Goal: Task Accomplishment & Management: Complete application form

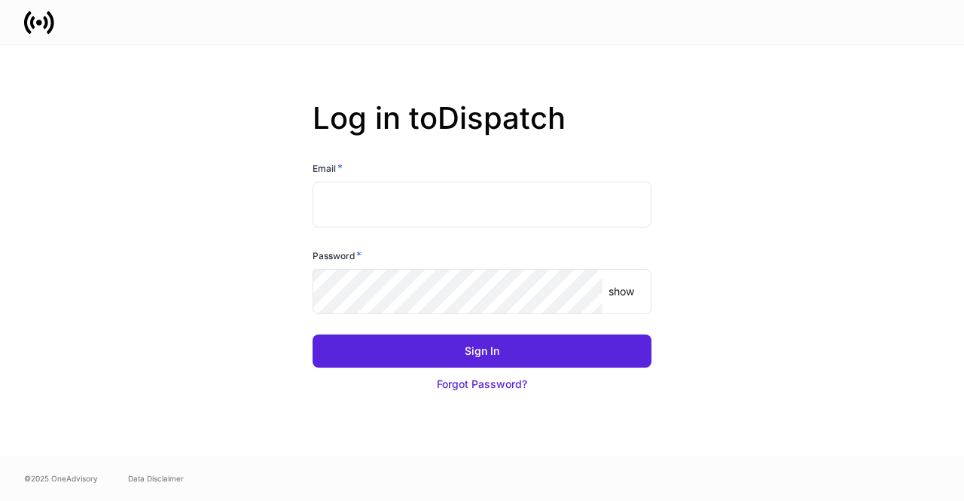
click at [402, 182] on input "text" at bounding box center [482, 203] width 339 height 45
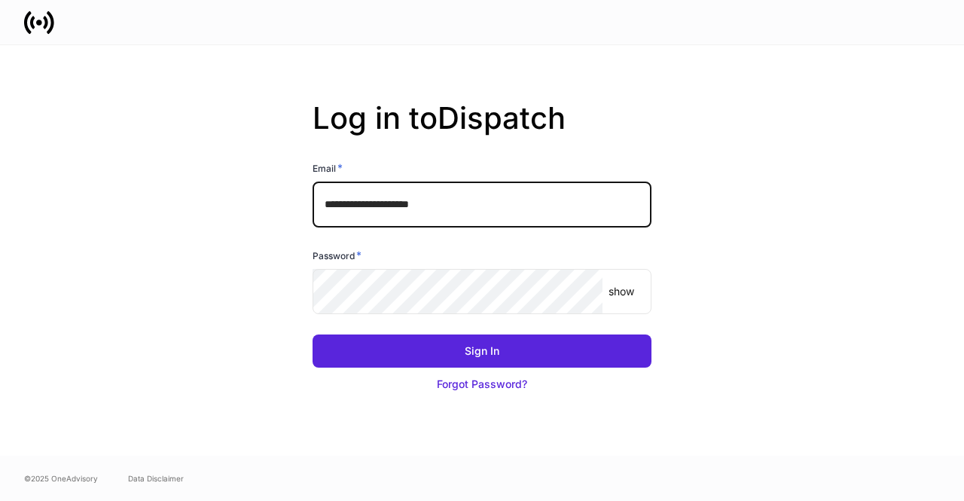
type input "**********"
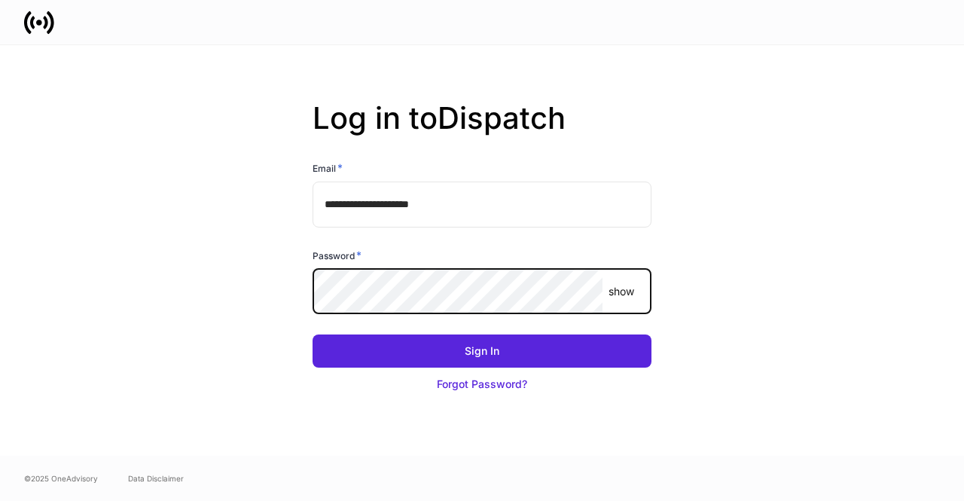
click at [313, 334] on button "Sign In" at bounding box center [482, 350] width 339 height 33
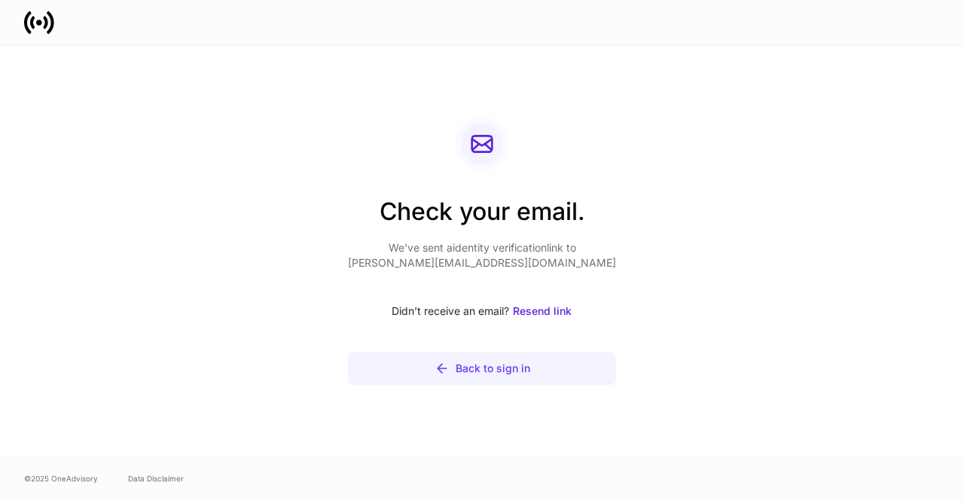
click at [485, 370] on div "Back to sign in" at bounding box center [493, 368] width 75 height 15
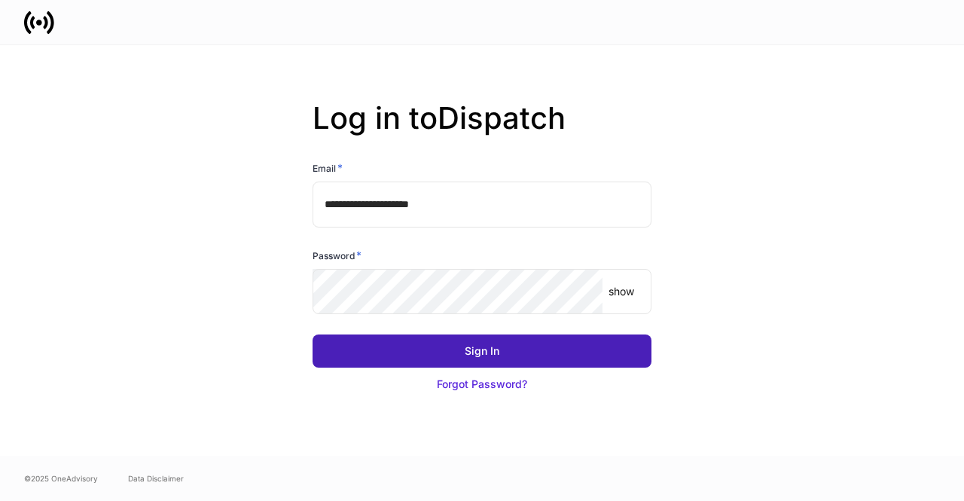
click at [413, 358] on button "Sign In" at bounding box center [482, 350] width 339 height 33
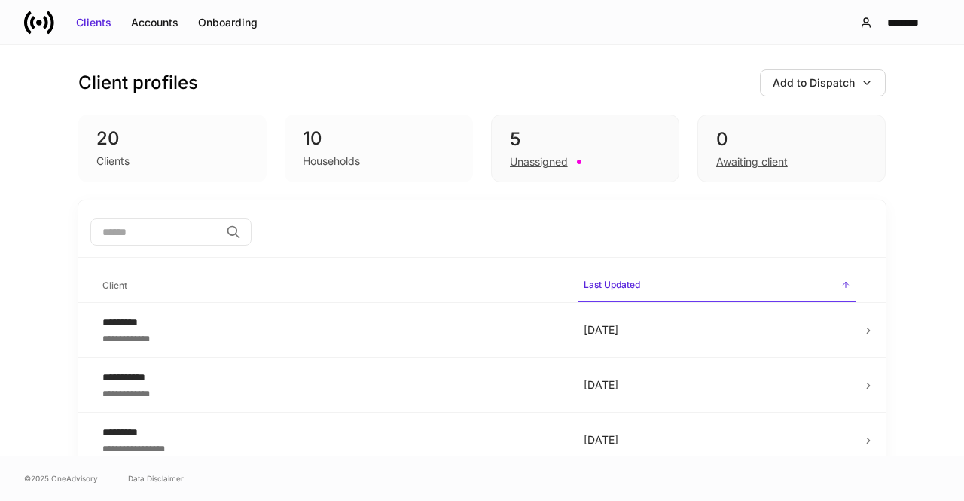
click at [843, 87] on div "Add to Dispatch" at bounding box center [814, 82] width 82 height 15
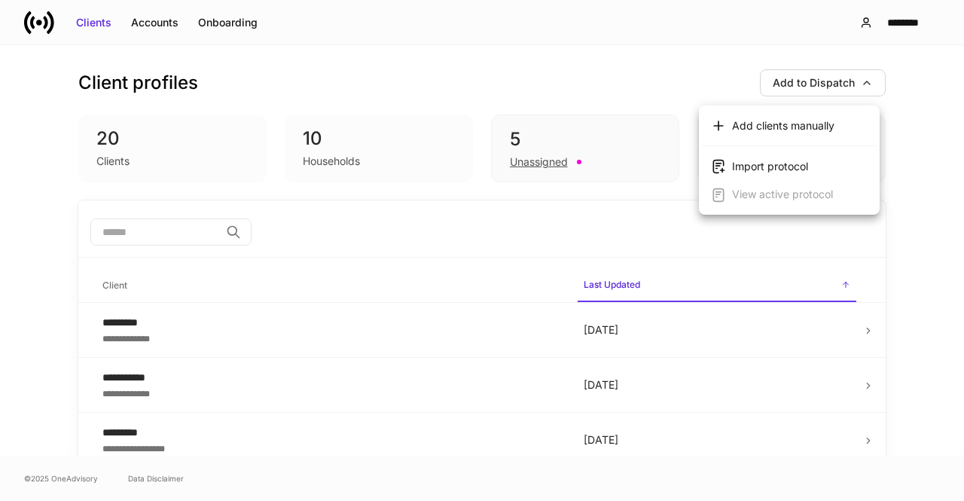
click at [795, 122] on div "Add clients manually" at bounding box center [783, 125] width 102 height 15
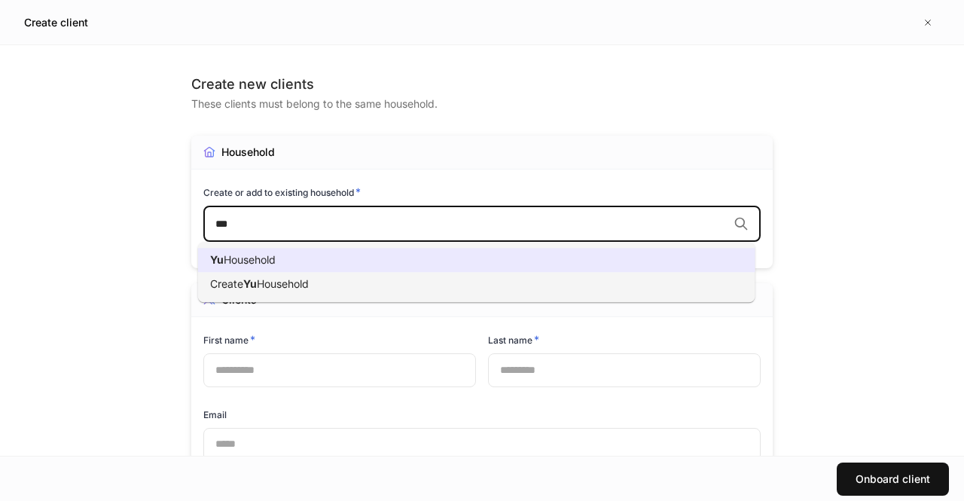
type input "**"
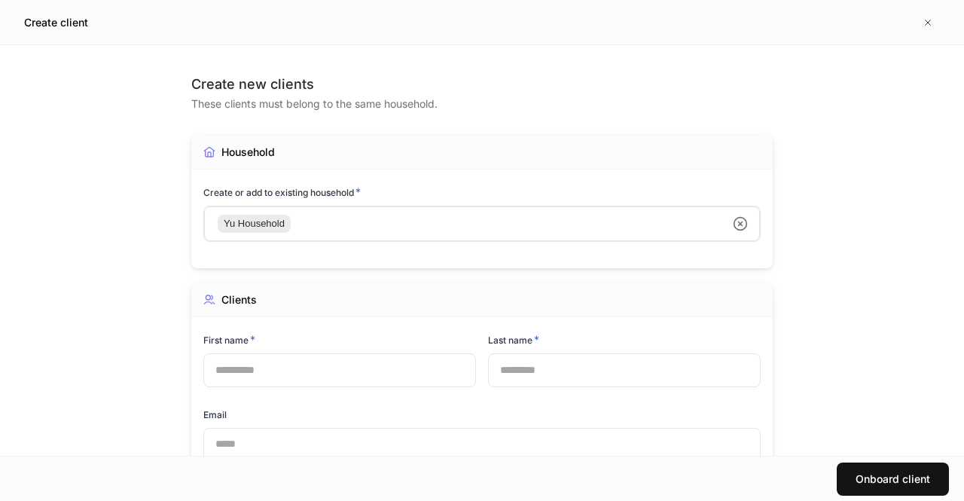
click at [306, 231] on div "Yu Household ​" at bounding box center [481, 224] width 557 height 36
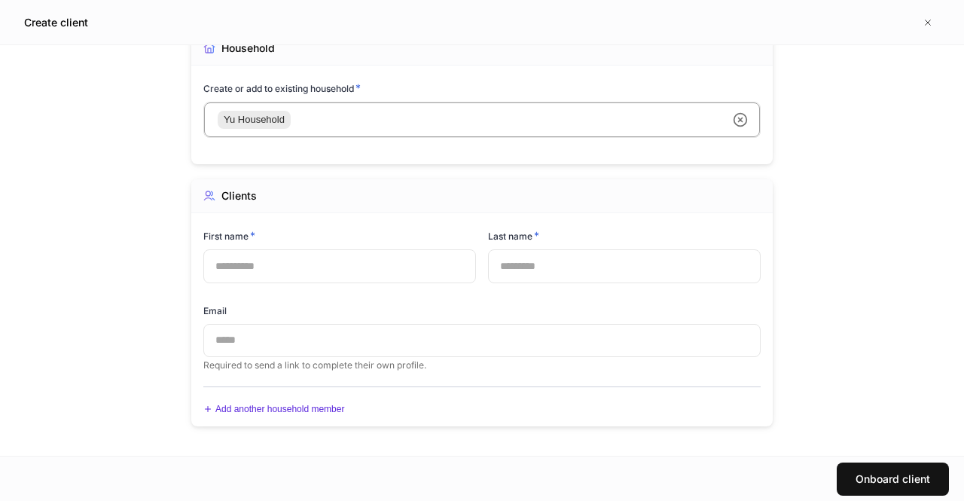
click at [306, 263] on input "text" at bounding box center [339, 265] width 273 height 33
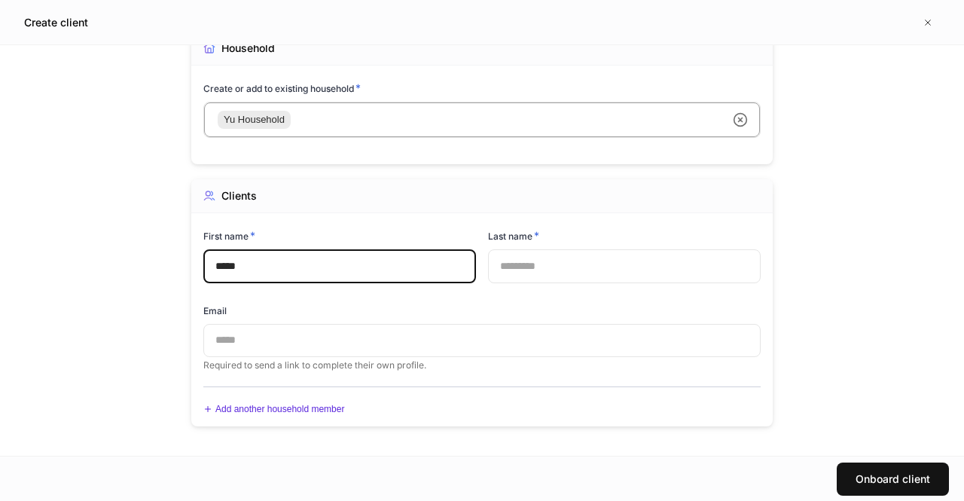
type input "*****"
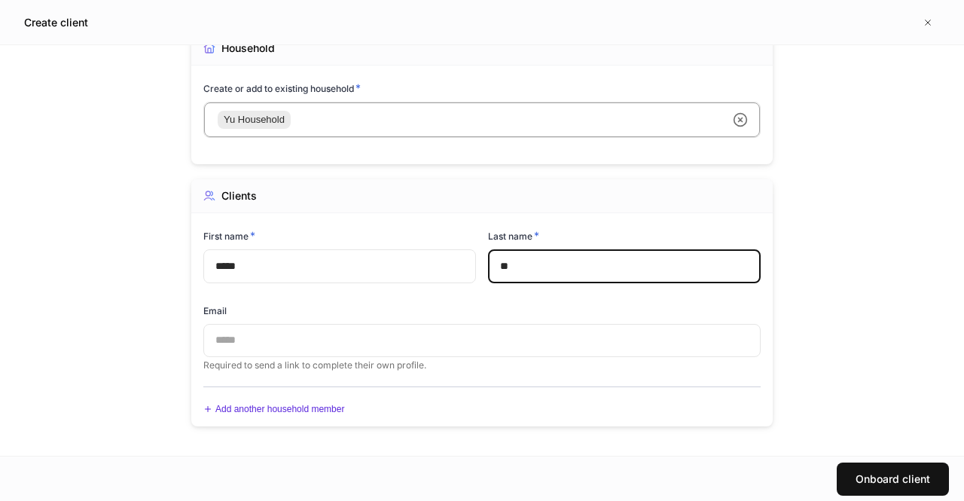
type input "**"
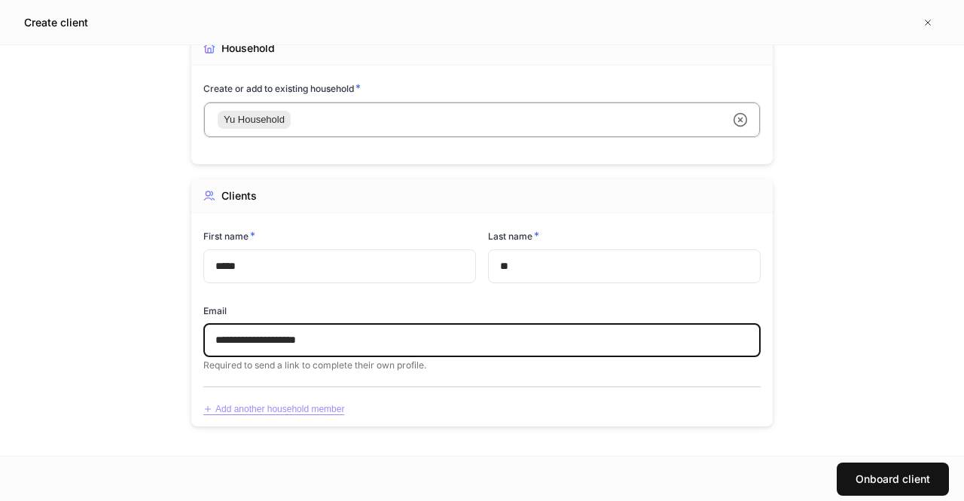
type input "**********"
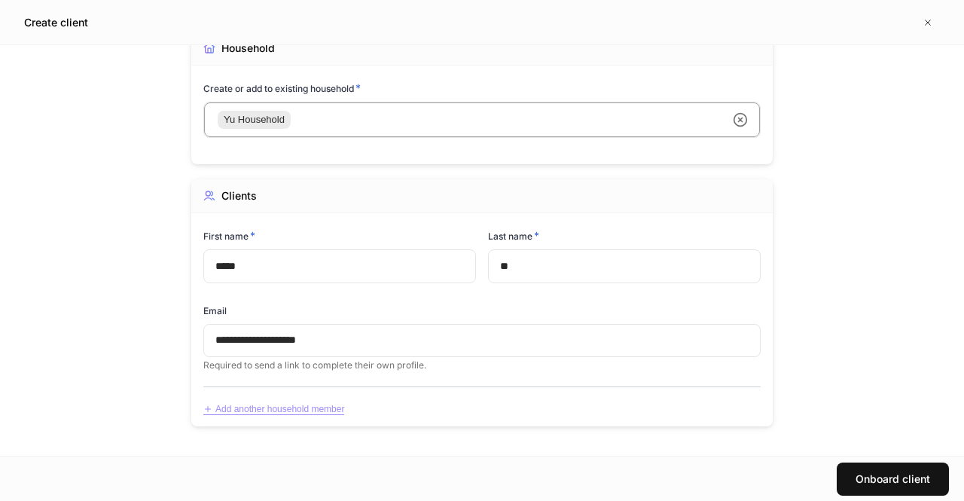
click at [294, 408] on div "Add another household member" at bounding box center [273, 409] width 141 height 11
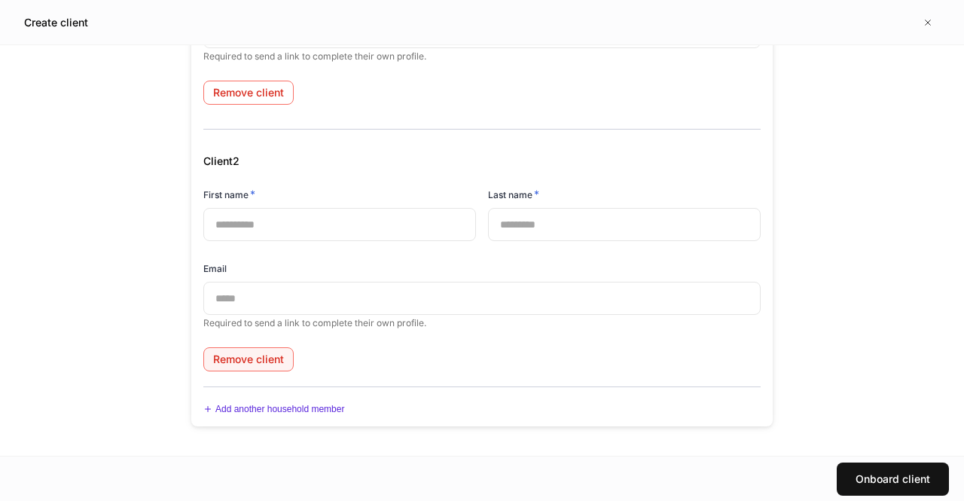
click at [231, 352] on div "Remove client" at bounding box center [248, 359] width 71 height 15
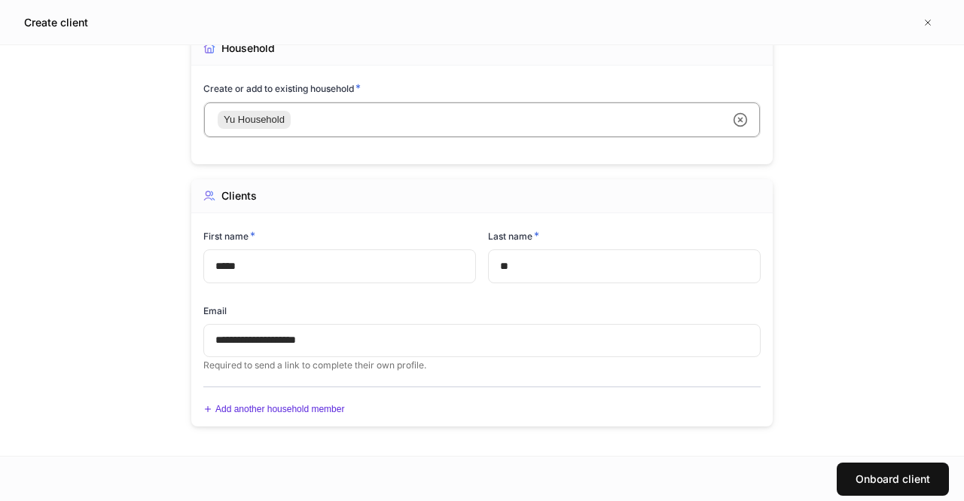
scroll to position [0, 0]
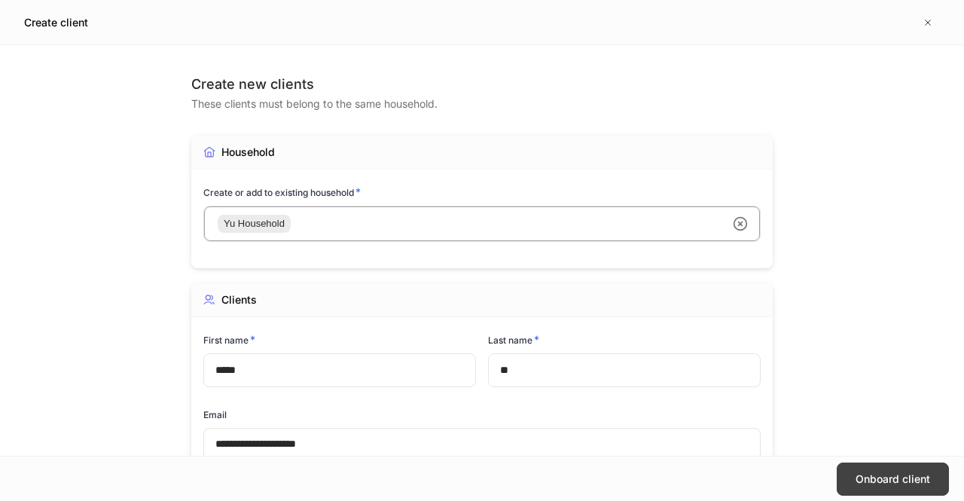
click at [908, 480] on div "Onboard client" at bounding box center [892, 478] width 75 height 15
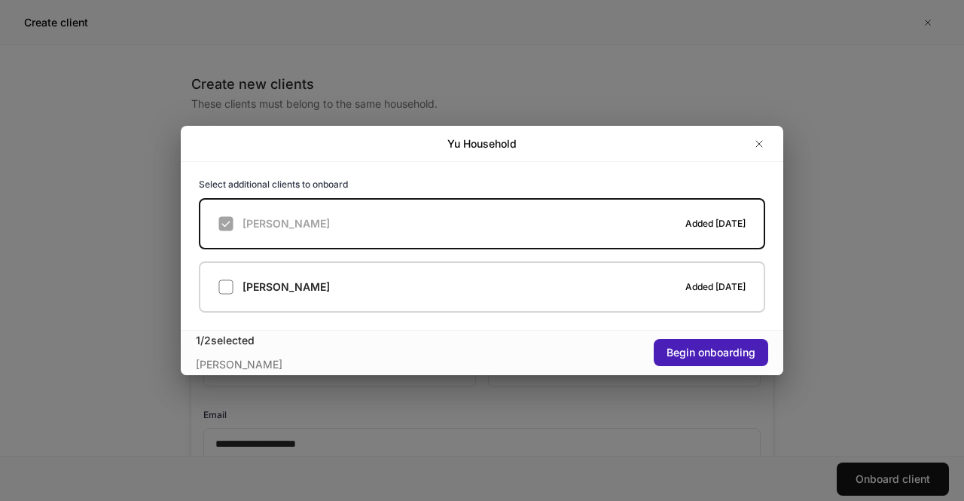
click at [702, 358] on div "Begin onboarding" at bounding box center [710, 352] width 89 height 15
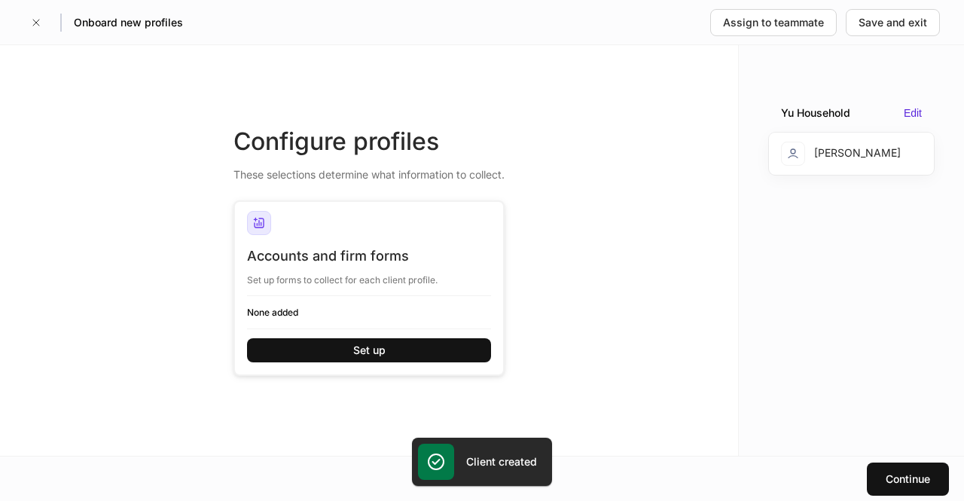
click at [726, 326] on div "Configure profiles These selections determine what information to collect. Acco…" at bounding box center [369, 250] width 738 height 410
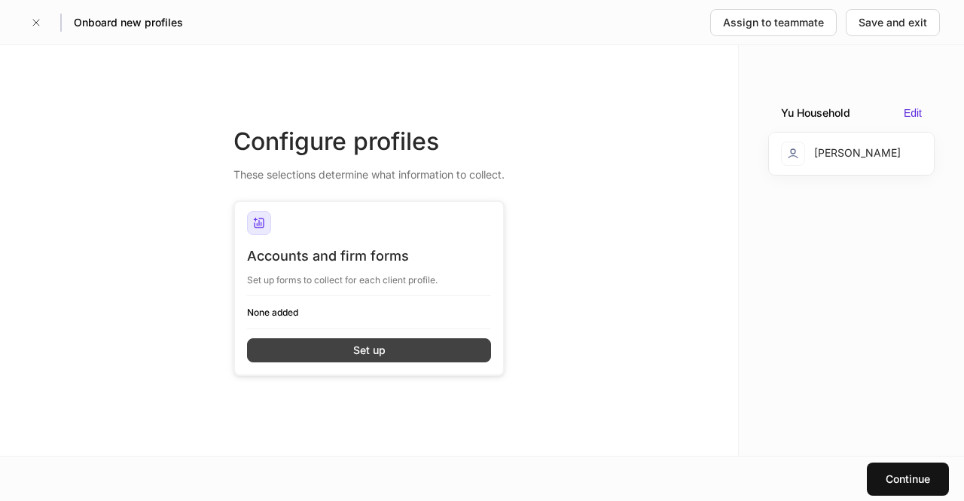
click at [393, 345] on button "Set up" at bounding box center [369, 350] width 244 height 24
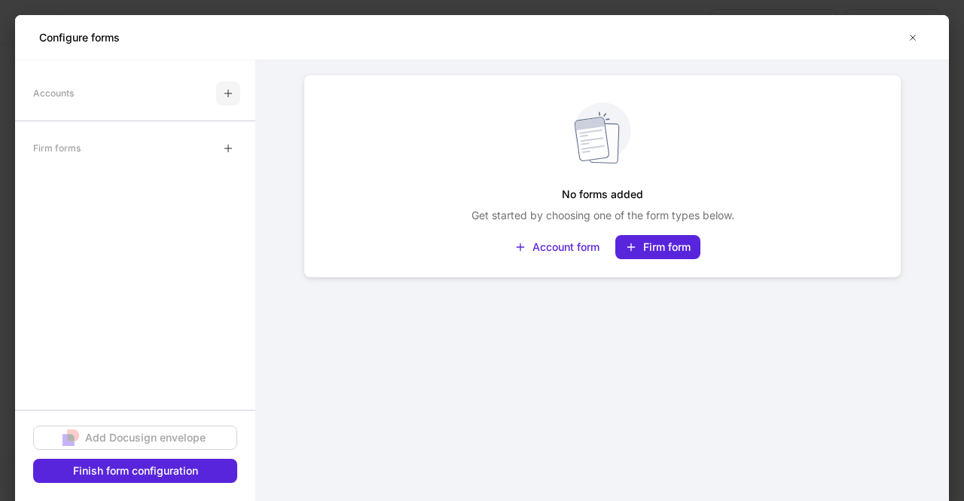
click at [230, 87] on icon "button" at bounding box center [228, 93] width 12 height 12
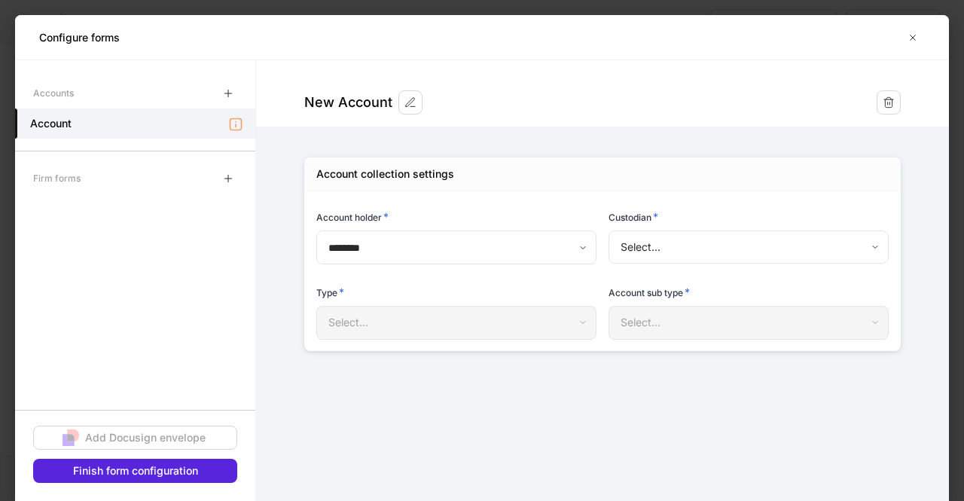
click at [694, 229] on div "Custodian *" at bounding box center [748, 219] width 280 height 21
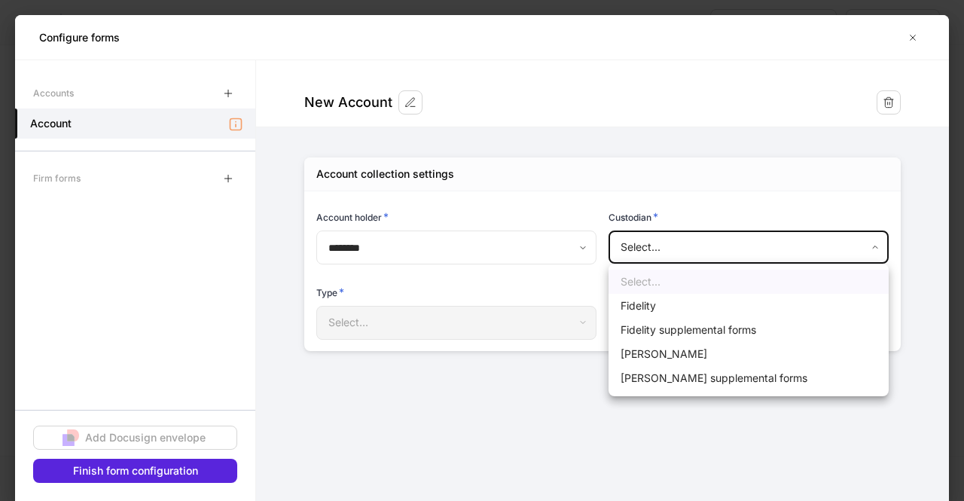
click at [691, 249] on body "**********" at bounding box center [482, 250] width 964 height 501
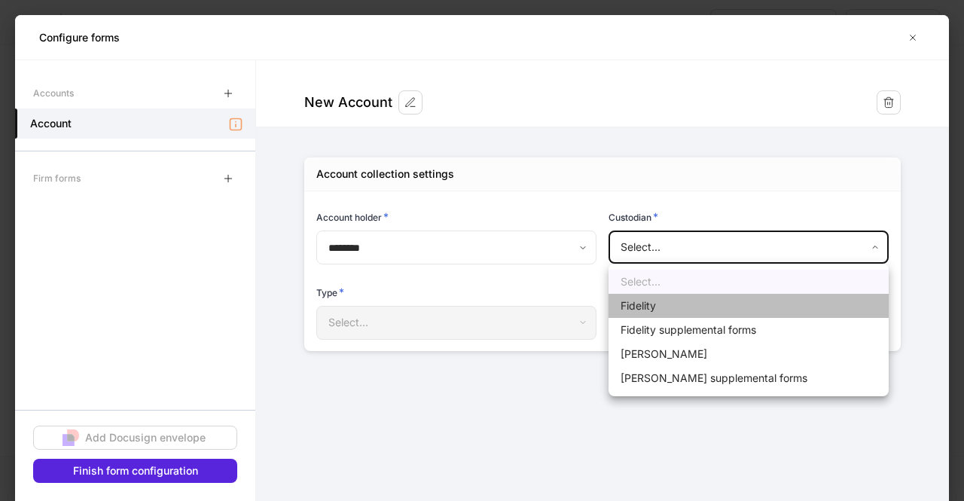
click at [682, 305] on li "Fidelity" at bounding box center [748, 306] width 280 height 24
type input "********"
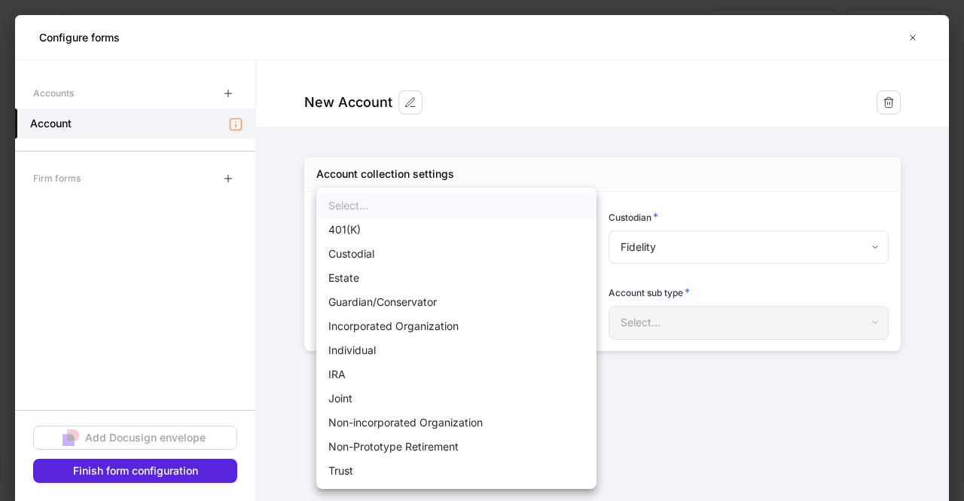
click at [508, 322] on body "**********" at bounding box center [482, 250] width 964 height 501
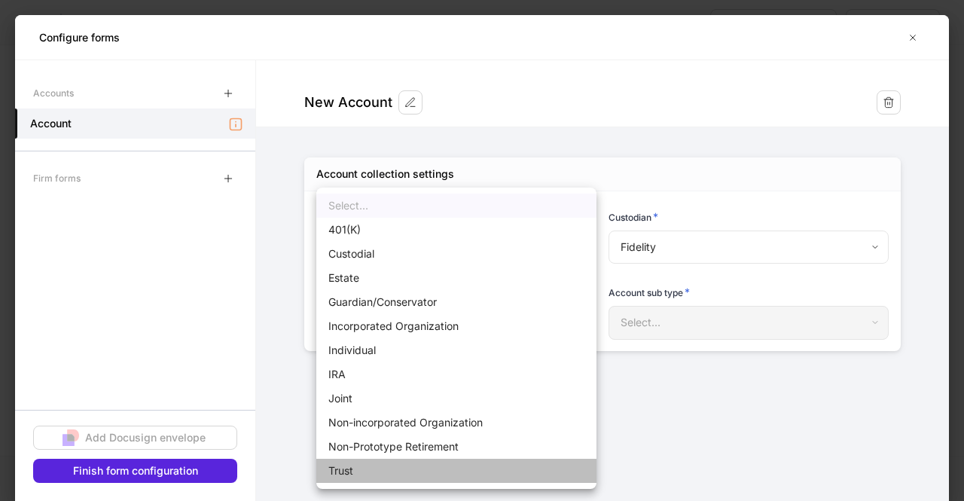
click at [400, 470] on li "Trust" at bounding box center [456, 471] width 280 height 24
type input "*****"
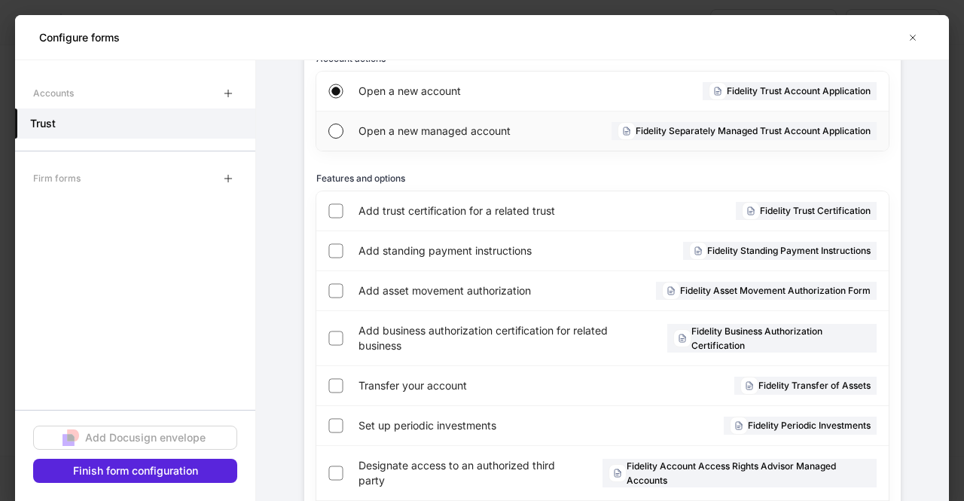
scroll to position [372, 0]
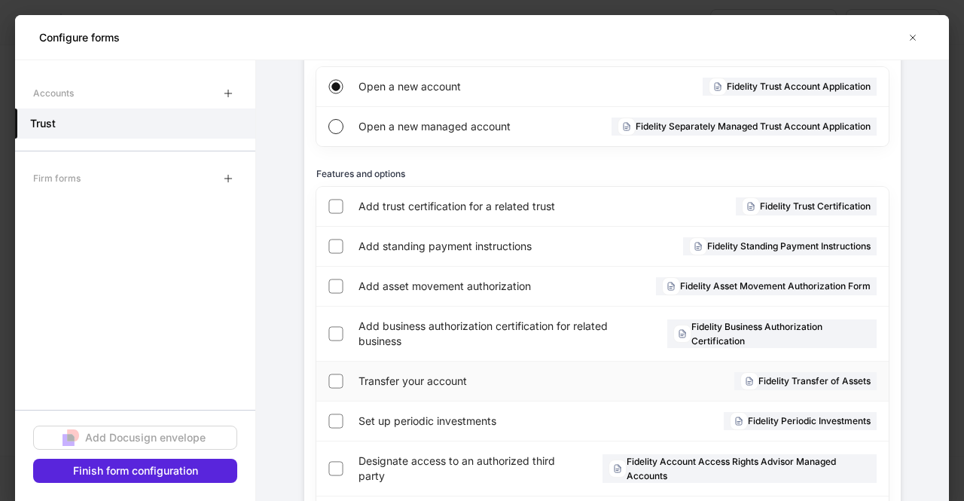
click at [398, 389] on div "Transfer your account" at bounding box center [473, 380] width 230 height 39
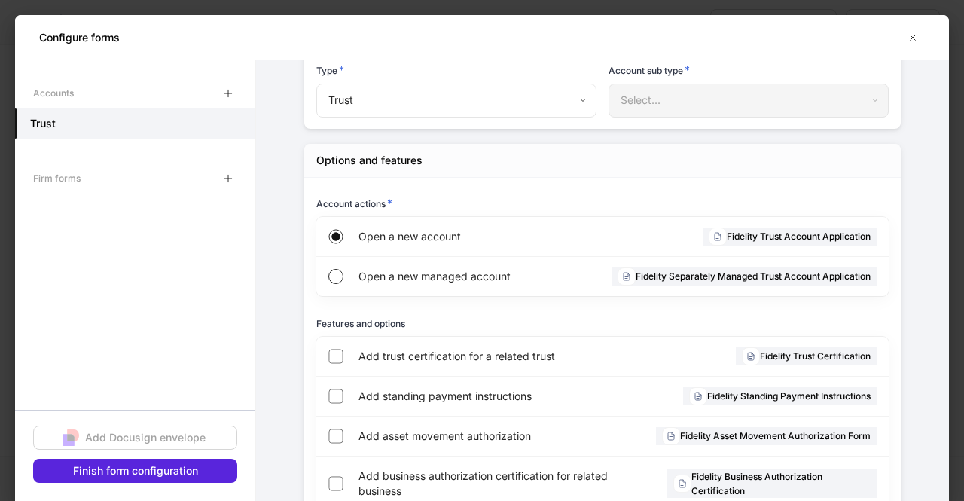
scroll to position [462, 0]
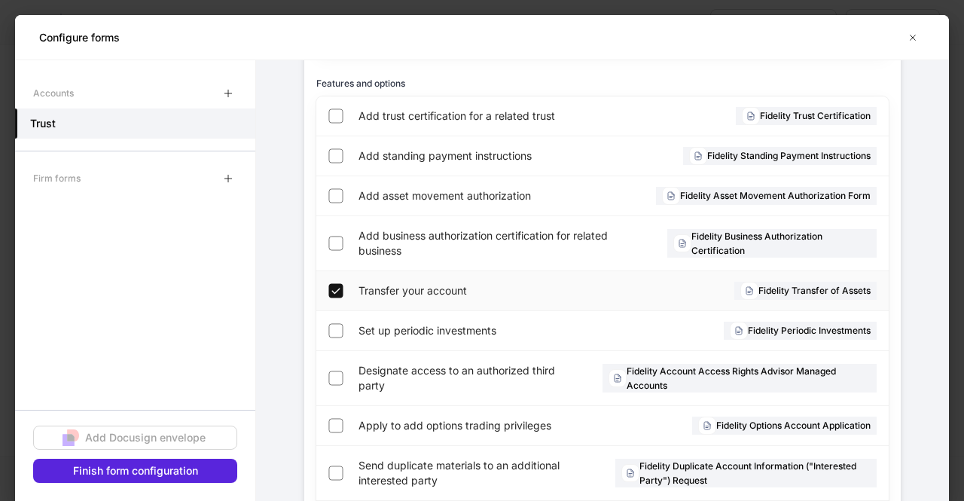
click at [396, 288] on span "Transfer your account" at bounding box center [473, 290] width 230 height 15
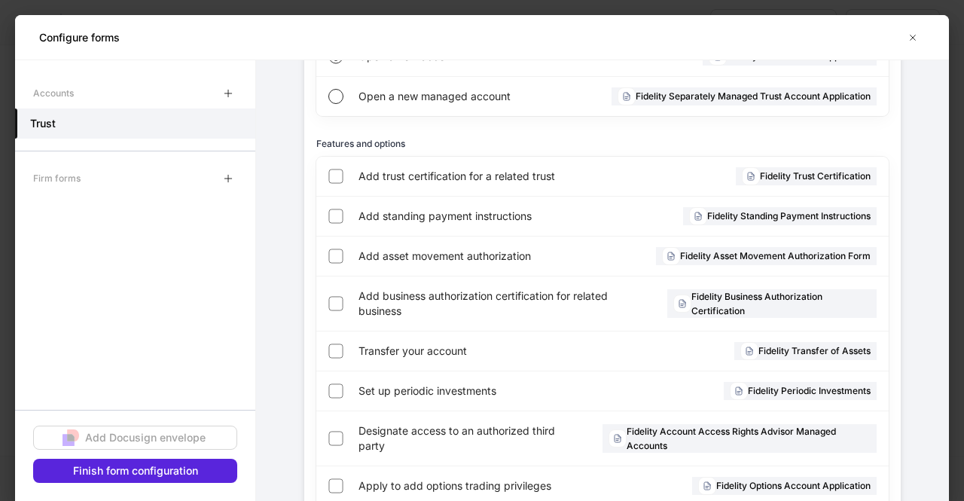
scroll to position [418, 0]
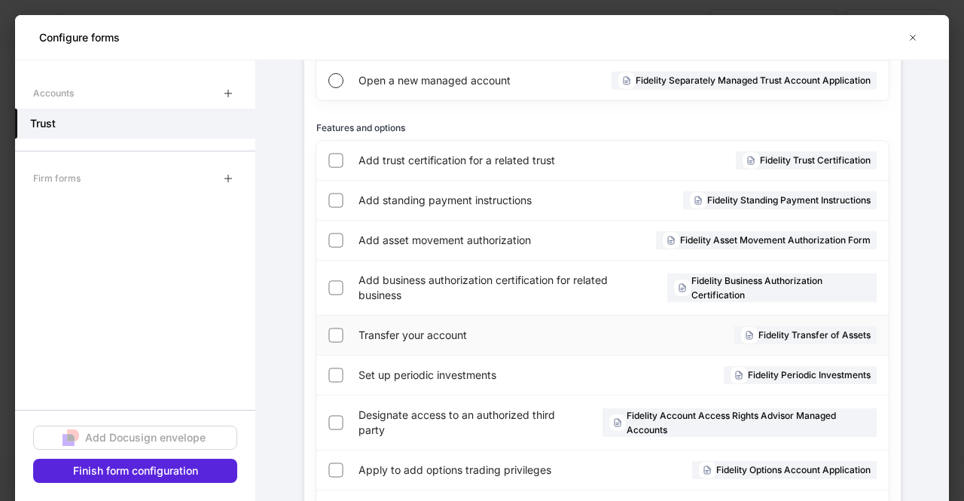
click at [450, 338] on span "Transfer your account" at bounding box center [473, 335] width 230 height 15
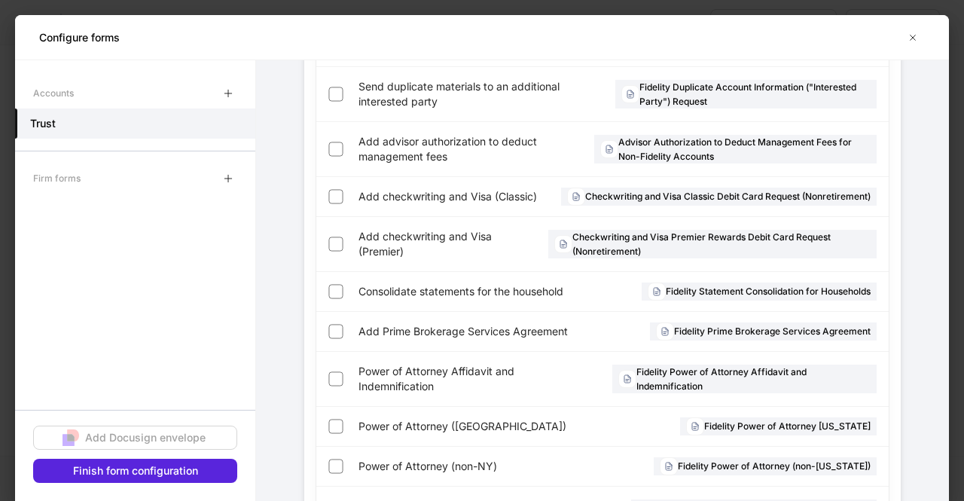
scroll to position [1105, 0]
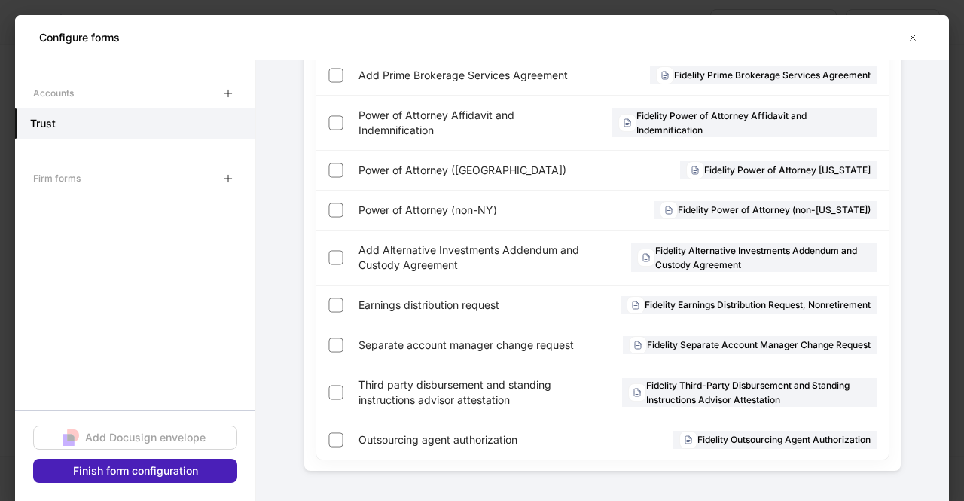
click at [167, 470] on div "Finish form configuration" at bounding box center [135, 470] width 125 height 15
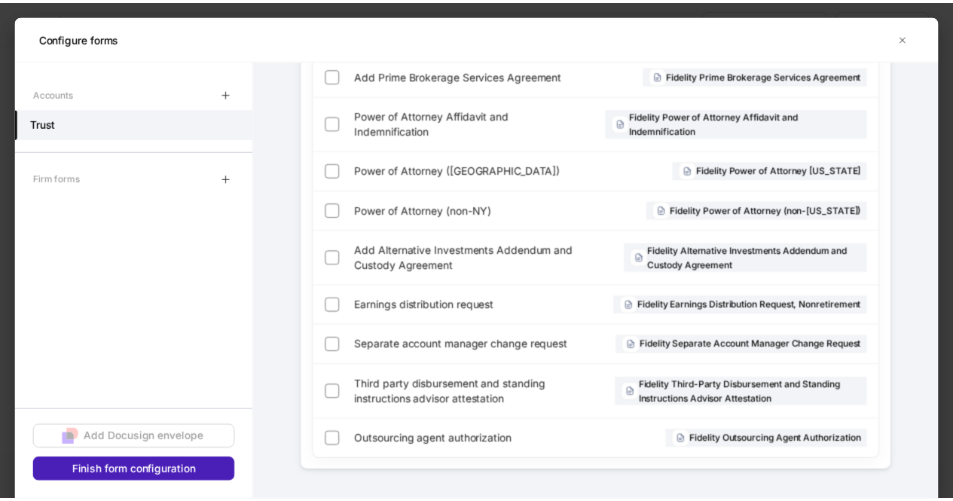
scroll to position [1045, 0]
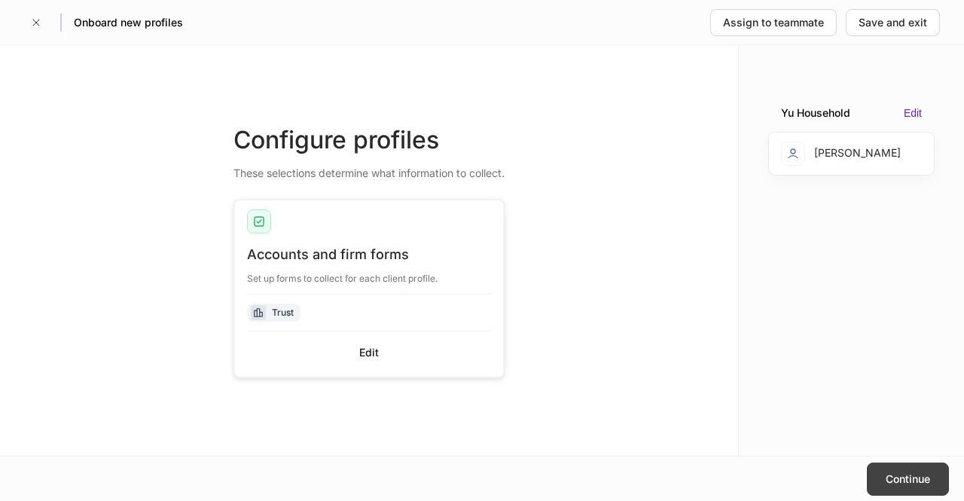
click at [908, 492] on button "Continue" at bounding box center [908, 478] width 82 height 33
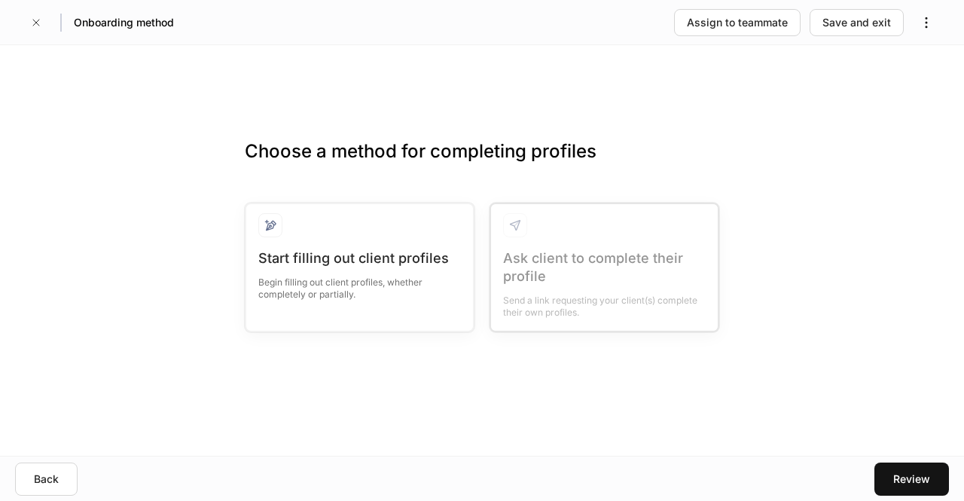
click at [908, 480] on div "Review" at bounding box center [911, 478] width 37 height 15
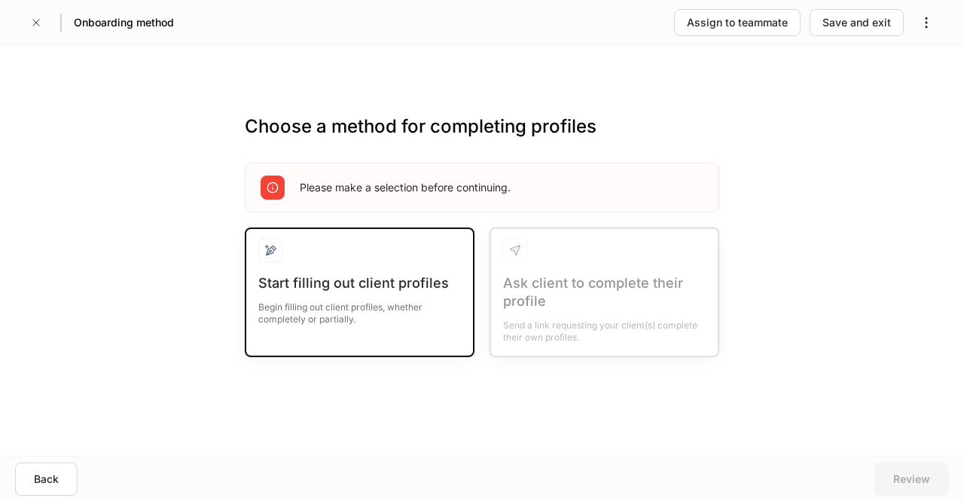
click at [390, 282] on div "Start filling out client profiles" at bounding box center [359, 283] width 203 height 18
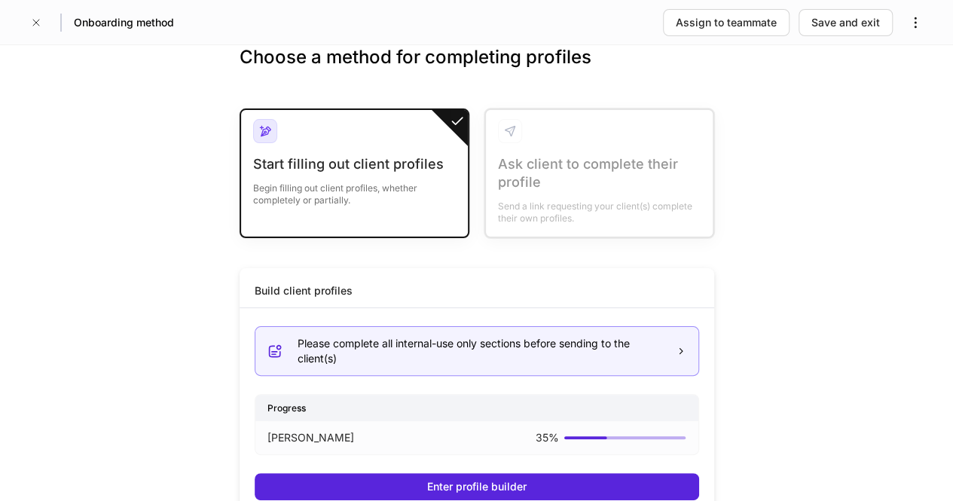
scroll to position [58, 0]
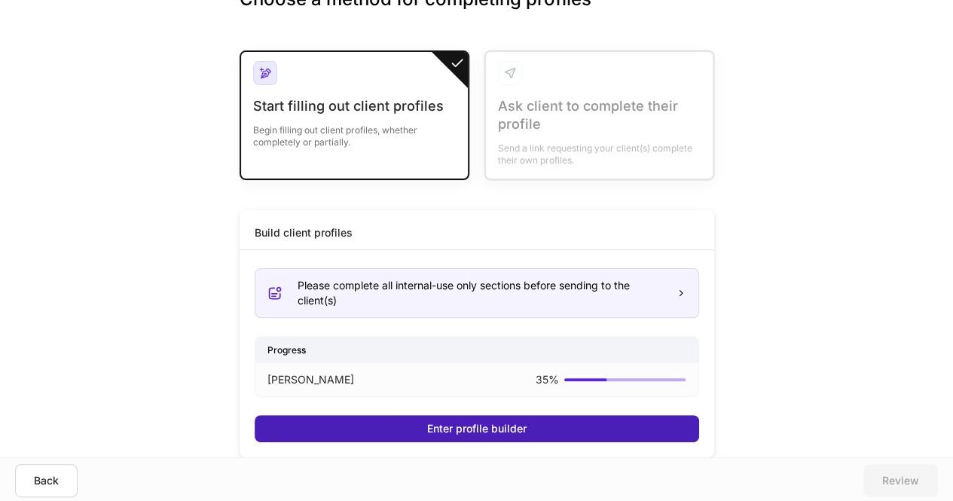
click at [465, 427] on div "Enter profile builder" at bounding box center [476, 428] width 99 height 15
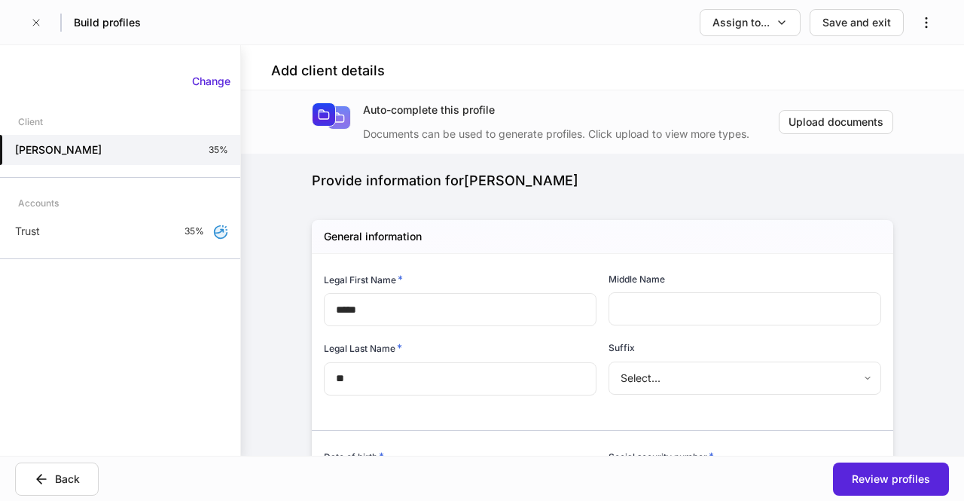
click at [54, 248] on div "Change Client [PERSON_NAME] 35% Accounts Trust 35%" at bounding box center [120, 167] width 240 height 208
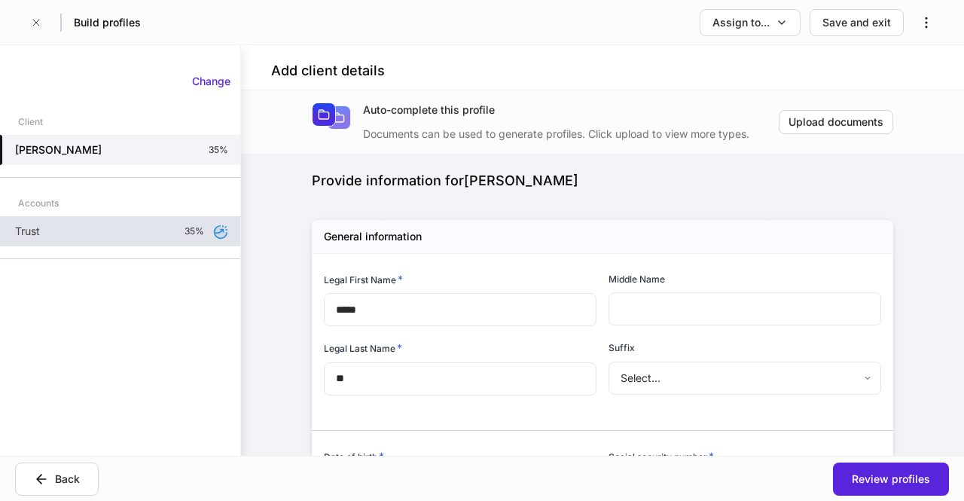
click at [77, 230] on div "Trust 35%" at bounding box center [120, 231] width 240 height 30
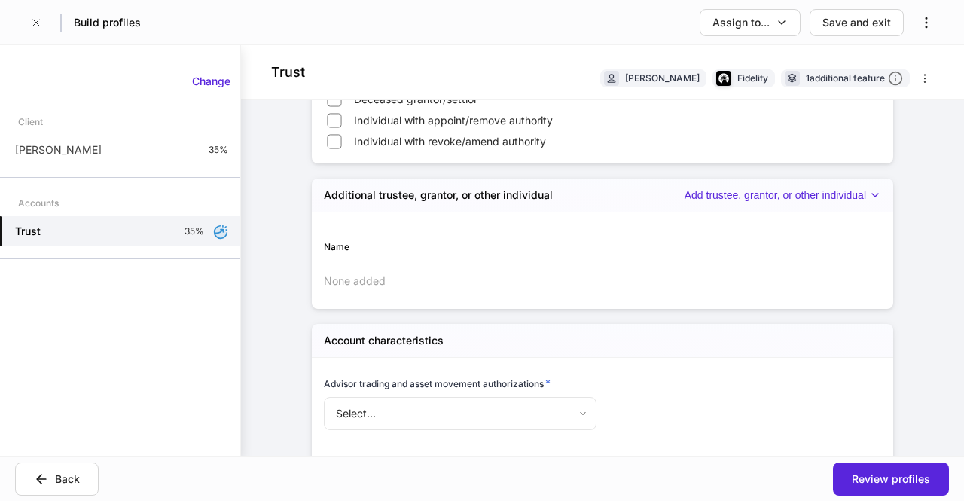
scroll to position [962, 0]
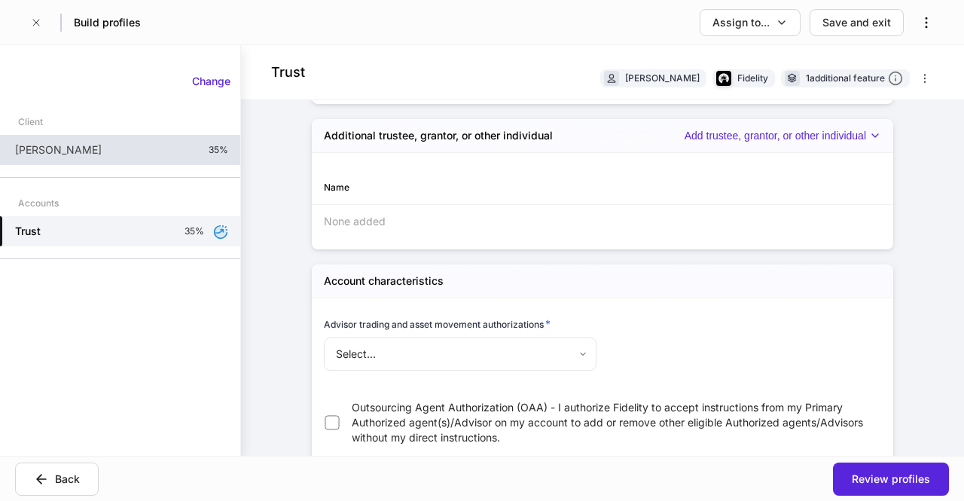
click at [89, 147] on div "[PERSON_NAME] 35%" at bounding box center [120, 150] width 240 height 30
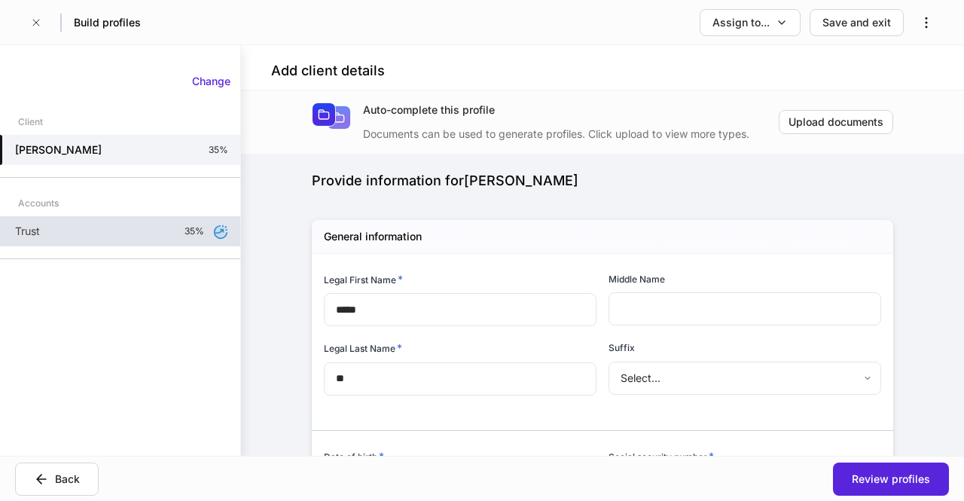
click at [101, 233] on div "Trust 35%" at bounding box center [120, 231] width 240 height 30
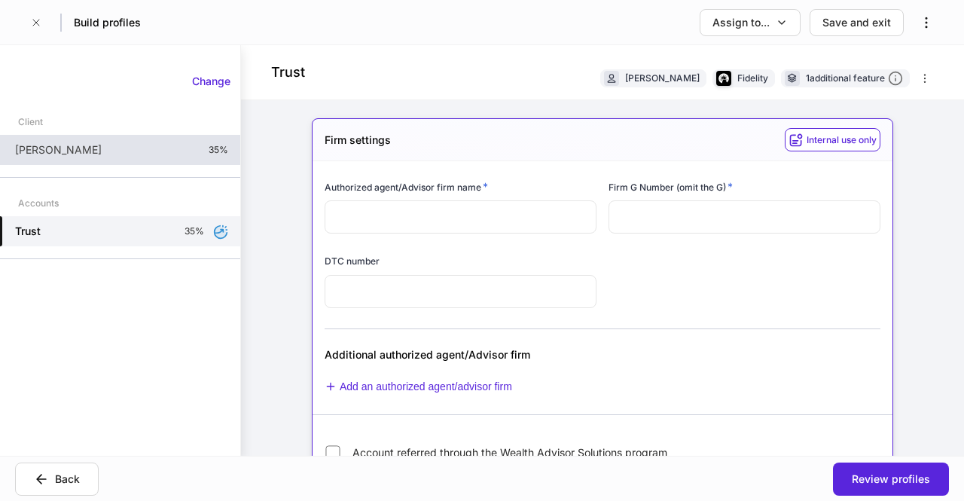
click at [113, 151] on div "[PERSON_NAME] 35%" at bounding box center [120, 150] width 240 height 30
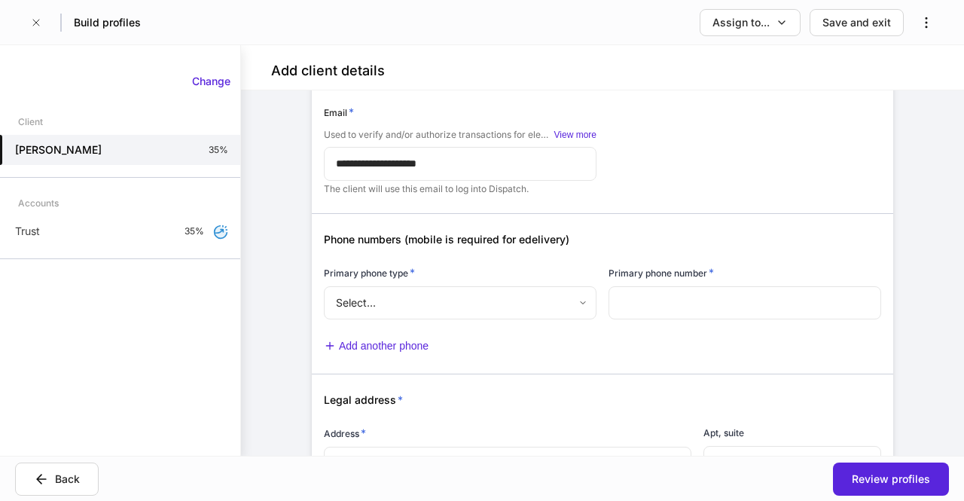
scroll to position [571, 0]
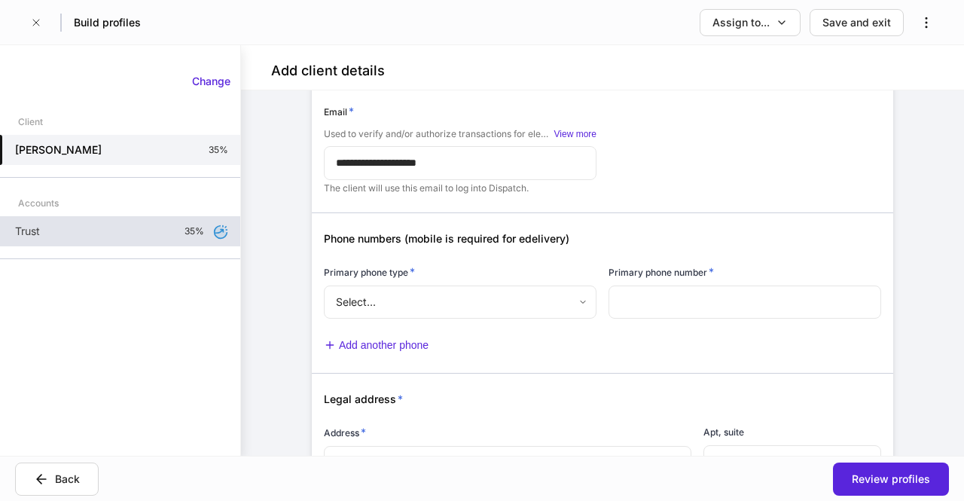
click at [94, 223] on div "Trust 35%" at bounding box center [120, 231] width 240 height 30
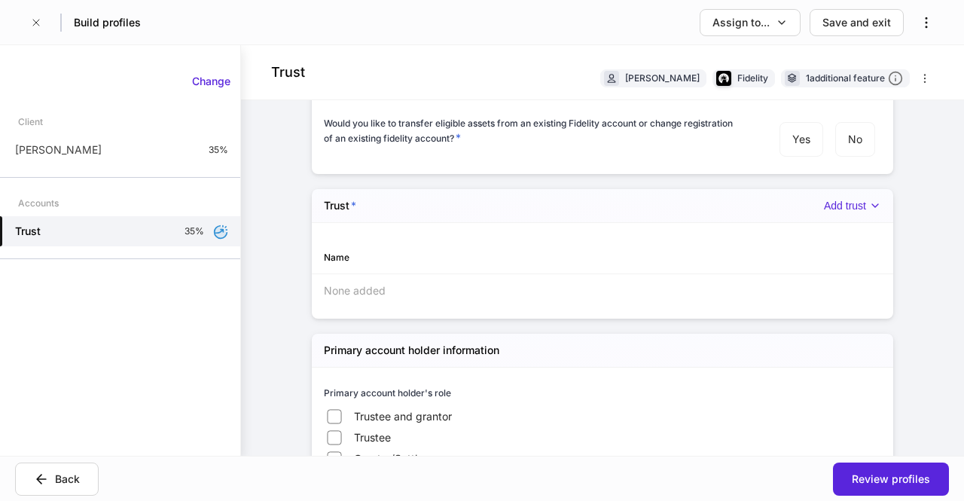
scroll to position [531, 0]
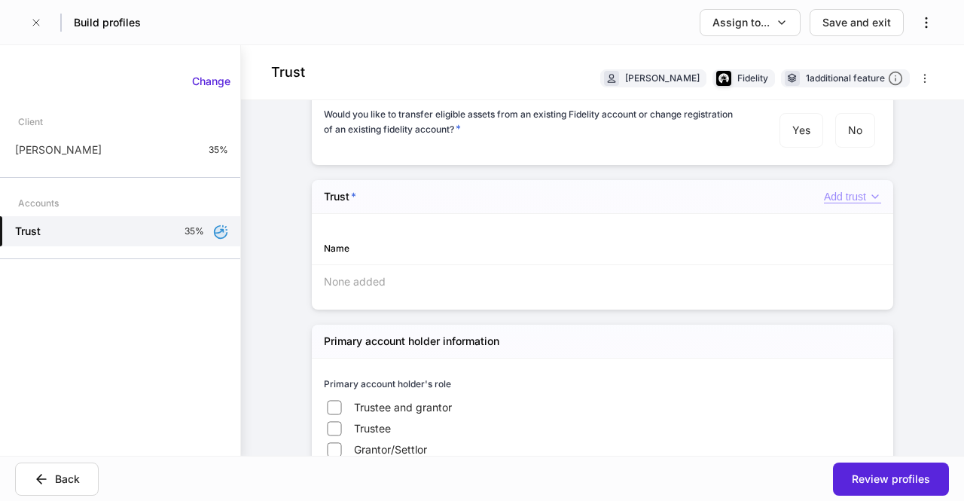
click at [852, 197] on div "Add trust" at bounding box center [852, 197] width 57 height 13
click at [852, 197] on div at bounding box center [482, 250] width 964 height 501
click at [853, 195] on div "Add trust" at bounding box center [852, 197] width 57 height 13
click at [837, 231] on li "[PERSON_NAME]" at bounding box center [837, 224] width 111 height 24
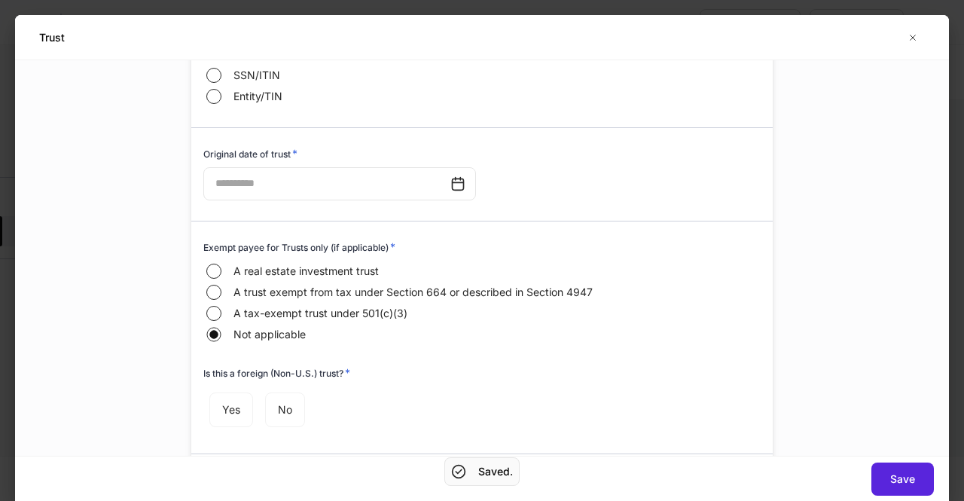
scroll to position [120, 0]
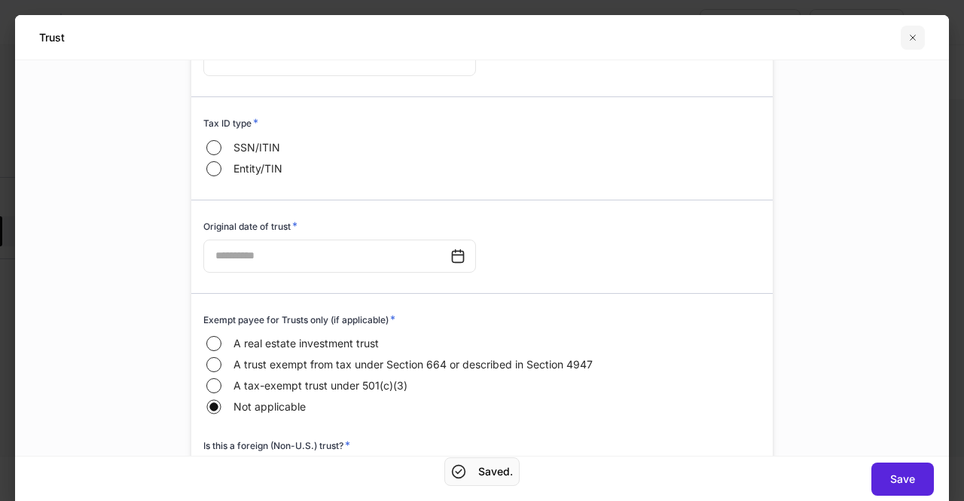
click at [914, 32] on icon "button" at bounding box center [913, 38] width 12 height 12
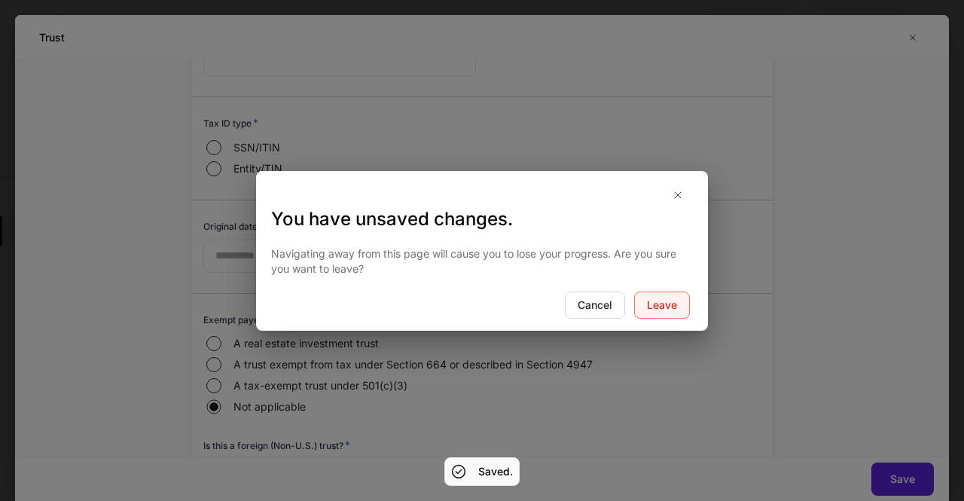
click at [654, 305] on div "Leave" at bounding box center [662, 304] width 30 height 15
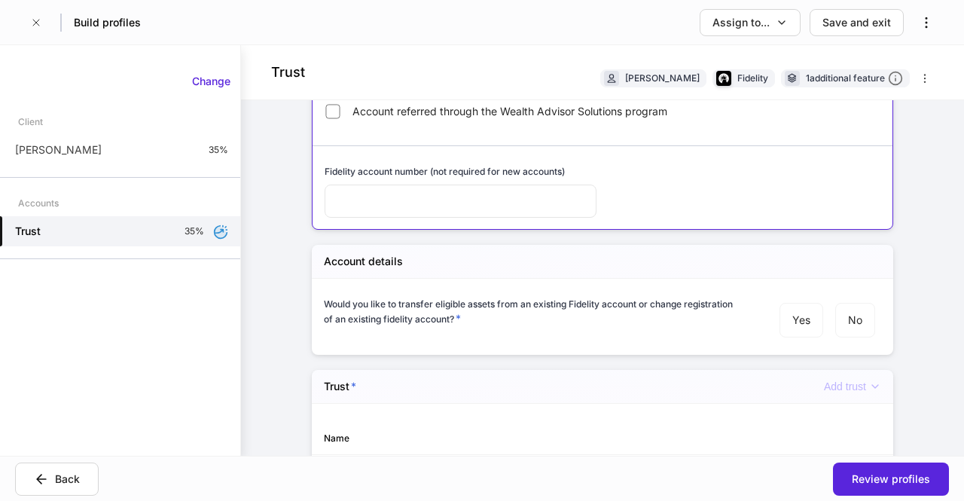
scroll to position [353, 0]
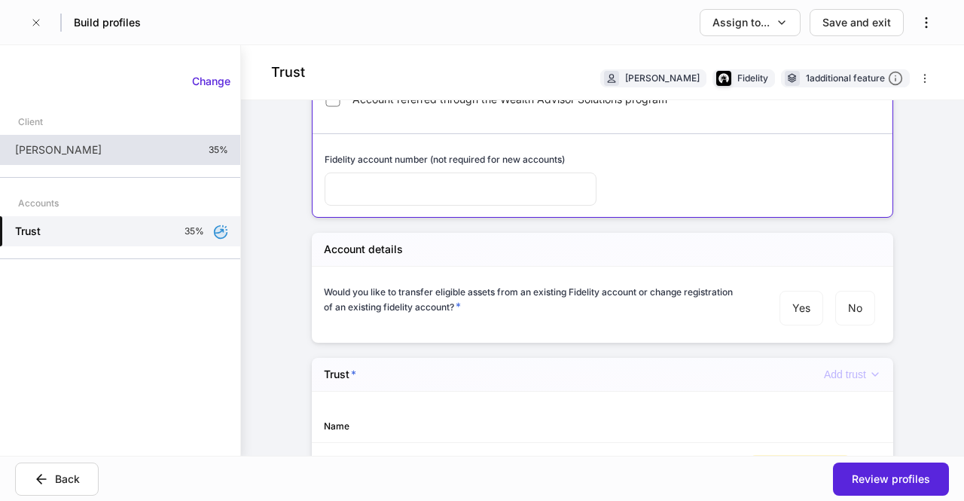
click at [125, 144] on div "[PERSON_NAME] 35%" at bounding box center [120, 150] width 240 height 30
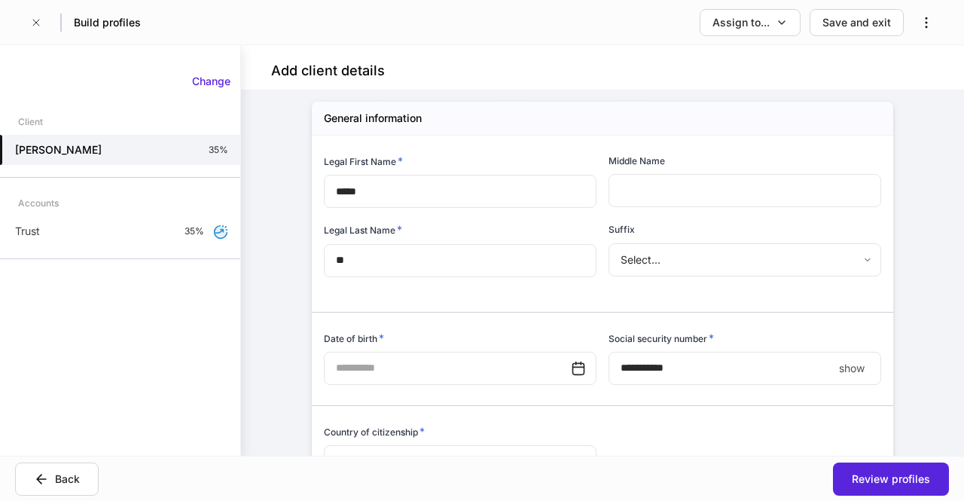
scroll to position [163, 0]
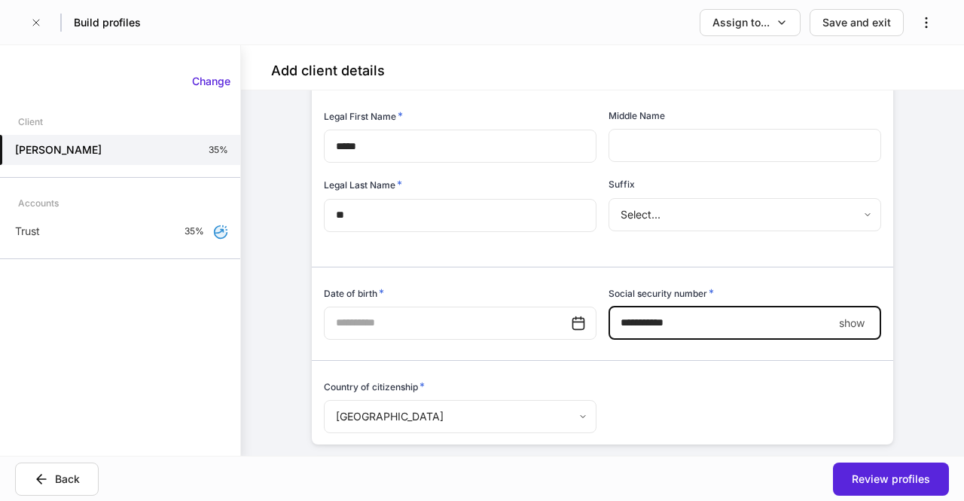
click at [646, 325] on input "****" at bounding box center [720, 322] width 224 height 33
click at [478, 328] on input "text" at bounding box center [447, 322] width 247 height 33
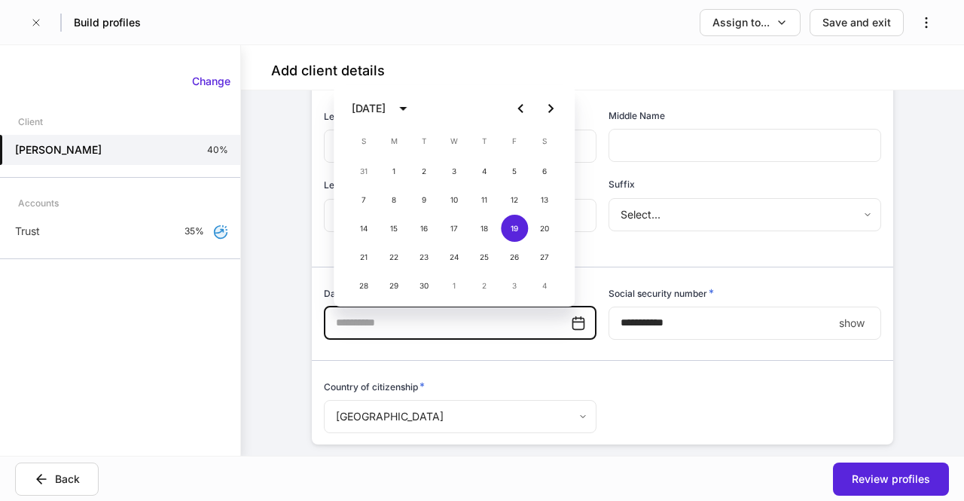
click at [412, 117] on icon "calendar view is open, switch to year view" at bounding box center [403, 108] width 18 height 18
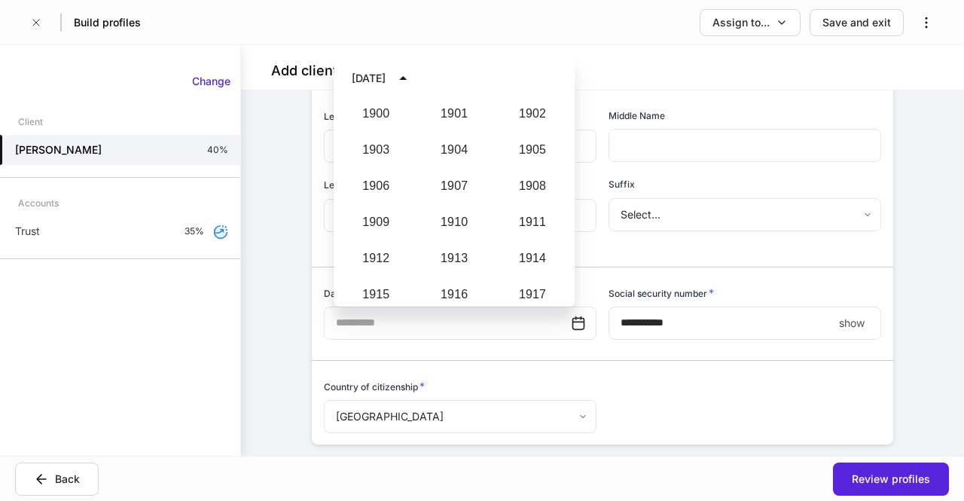
scroll to position [1395, 0]
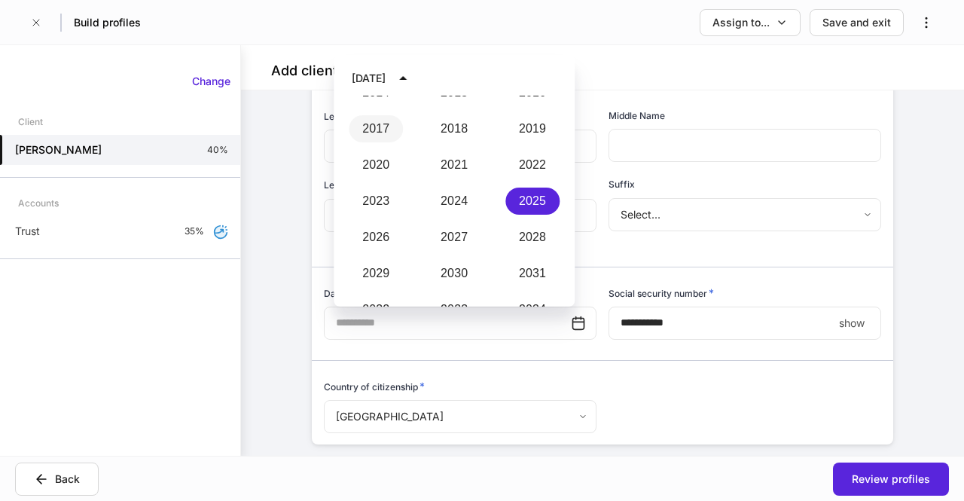
click at [367, 133] on button "2017" at bounding box center [376, 128] width 54 height 27
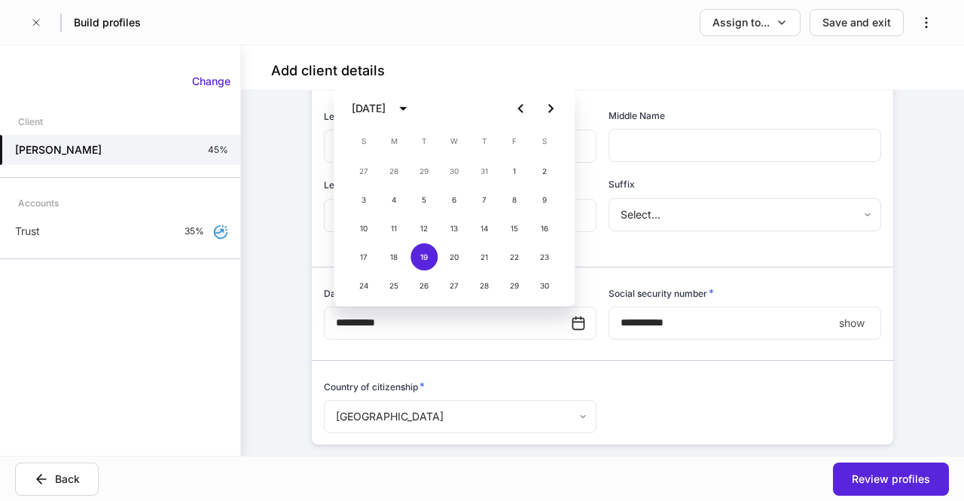
type input "**********"
click at [505, 397] on div "Country of citizenship *" at bounding box center [460, 389] width 273 height 21
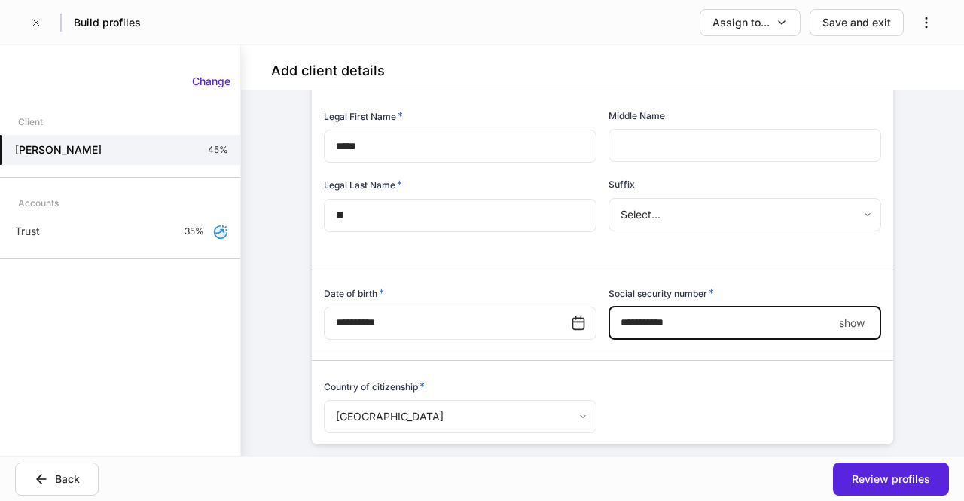
click at [735, 313] on input "****" at bounding box center [720, 322] width 224 height 33
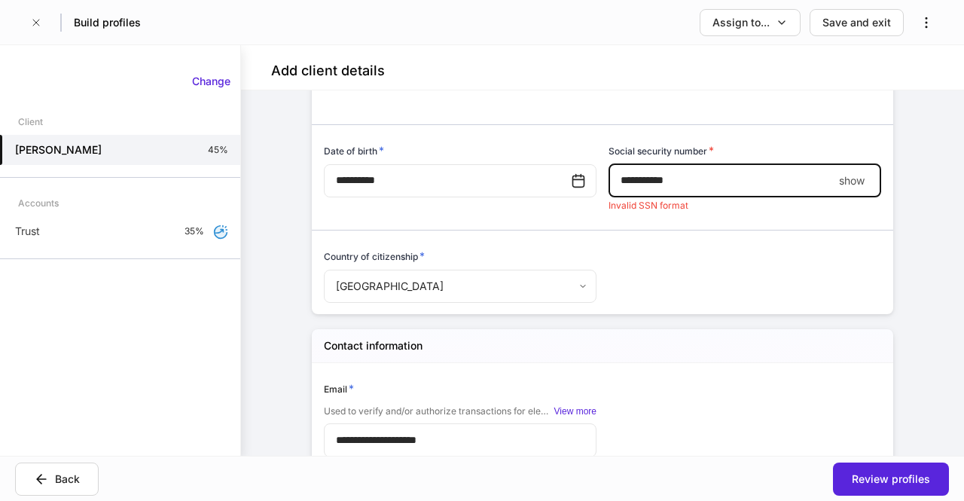
scroll to position [305, 0]
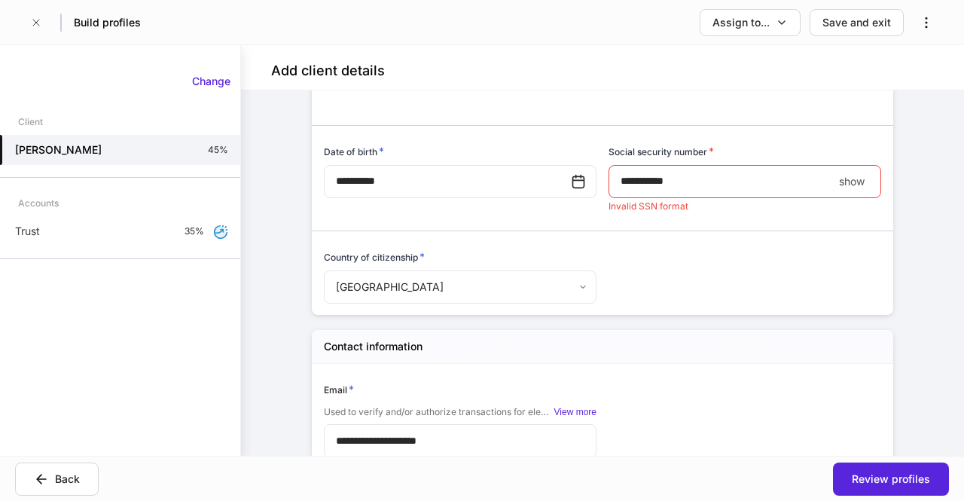
click at [835, 300] on div "**********" at bounding box center [596, 127] width 569 height 357
click at [738, 189] on input "**********" at bounding box center [720, 181] width 224 height 33
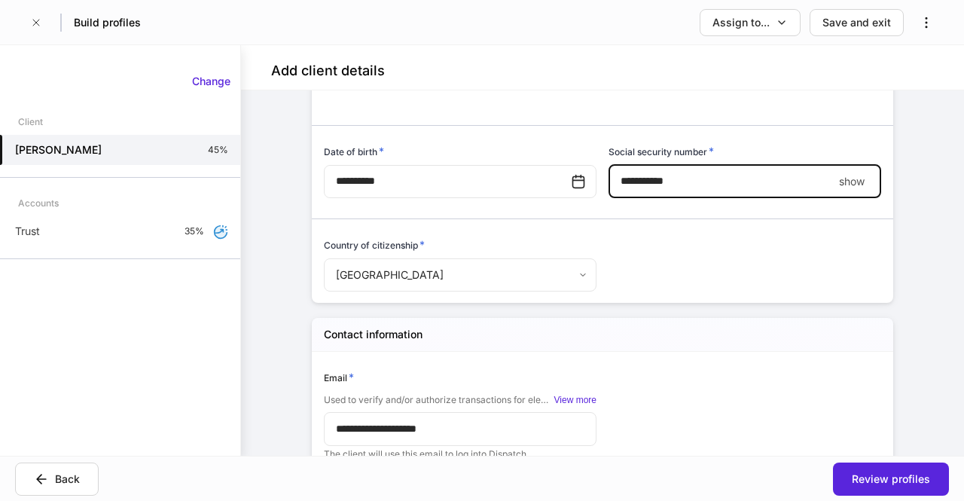
type input "**********"
click at [770, 273] on div "**********" at bounding box center [596, 121] width 569 height 345
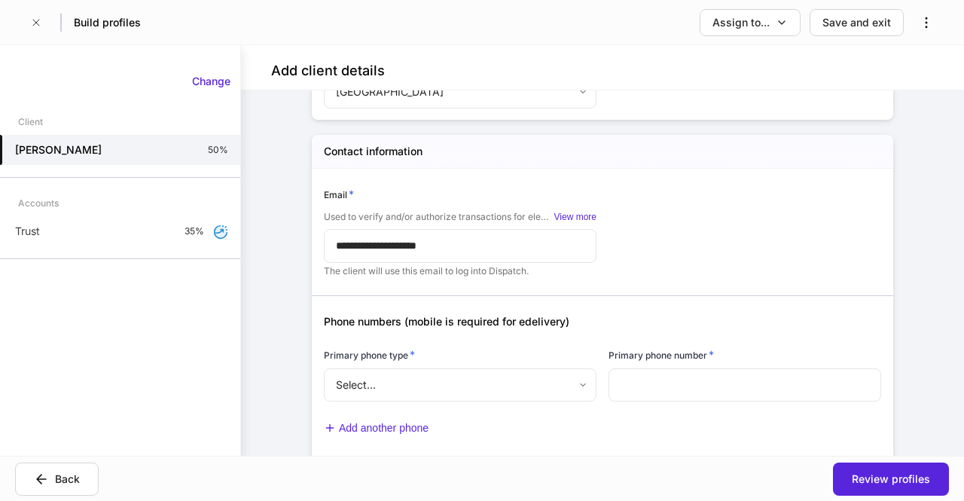
scroll to position [516, 0]
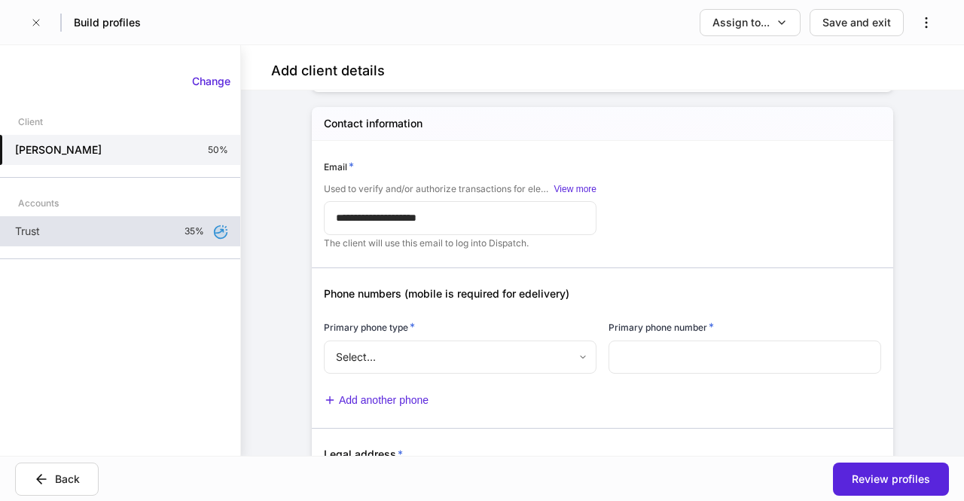
click at [108, 231] on div "Trust 35%" at bounding box center [120, 231] width 240 height 30
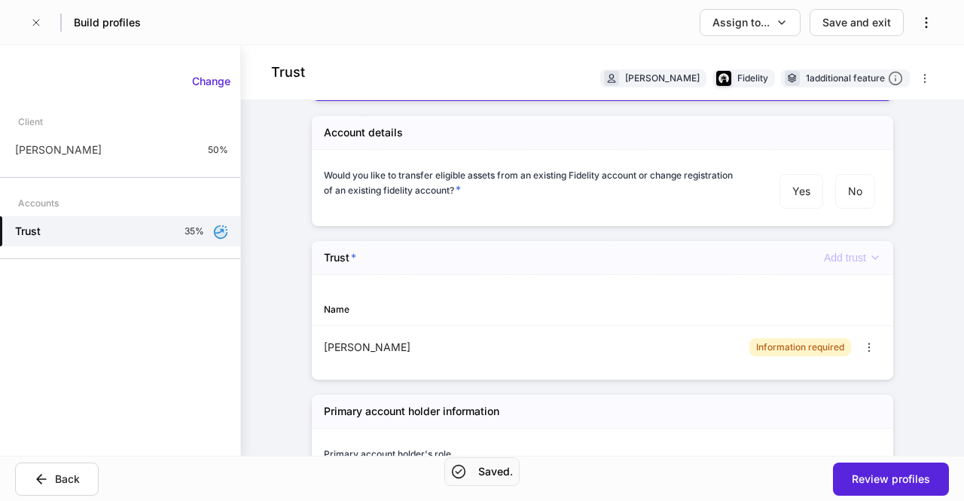
scroll to position [514, 0]
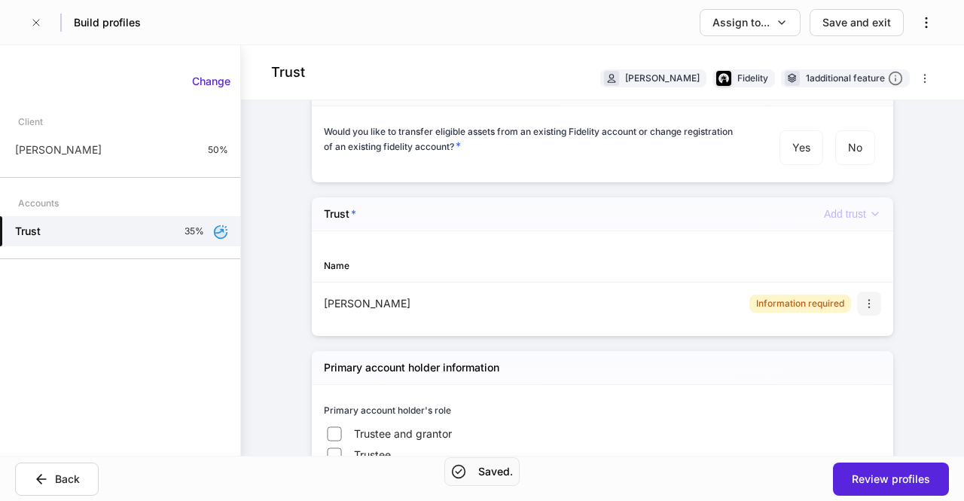
click at [864, 302] on icon "button" at bounding box center [869, 303] width 12 height 12
click at [861, 367] on li "Delete" at bounding box center [847, 361] width 56 height 24
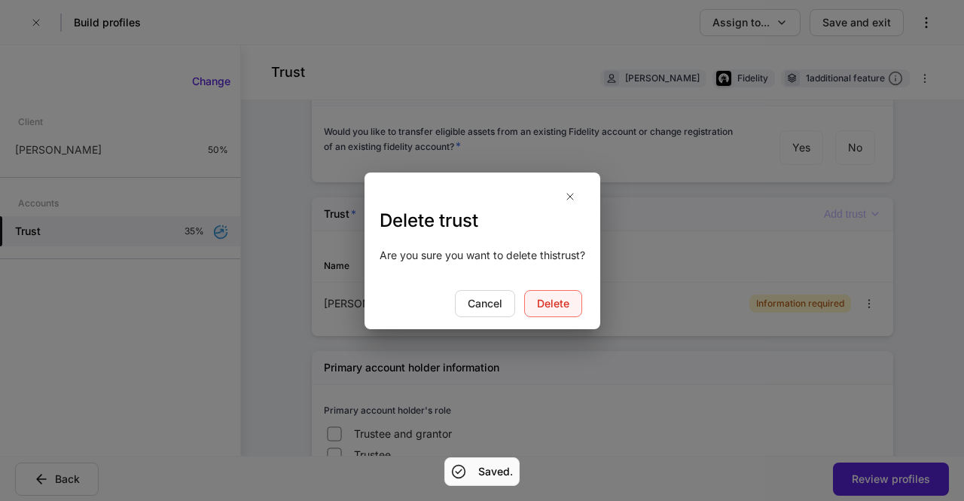
click at [566, 311] on button "Delete" at bounding box center [553, 303] width 58 height 27
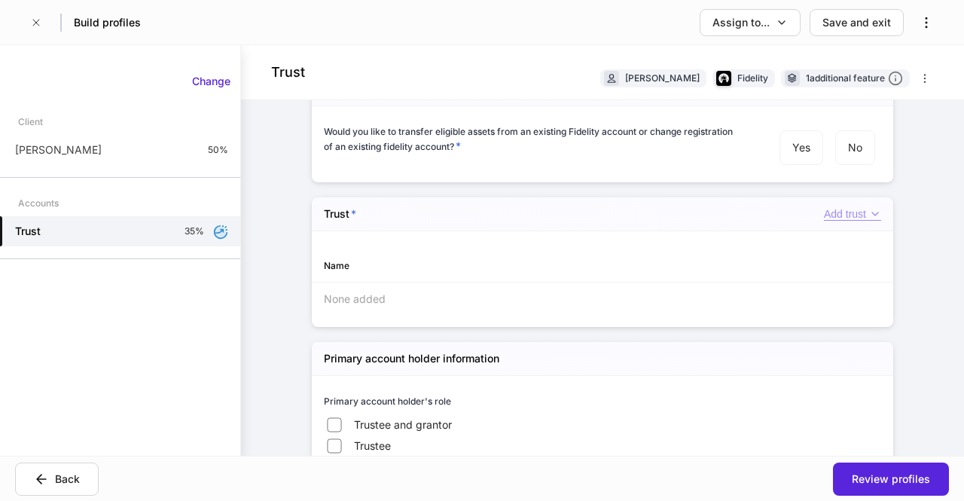
click at [869, 213] on icon "button" at bounding box center [875, 214] width 12 height 12
click at [821, 243] on li "[PERSON_NAME]" at bounding box center [837, 242] width 111 height 24
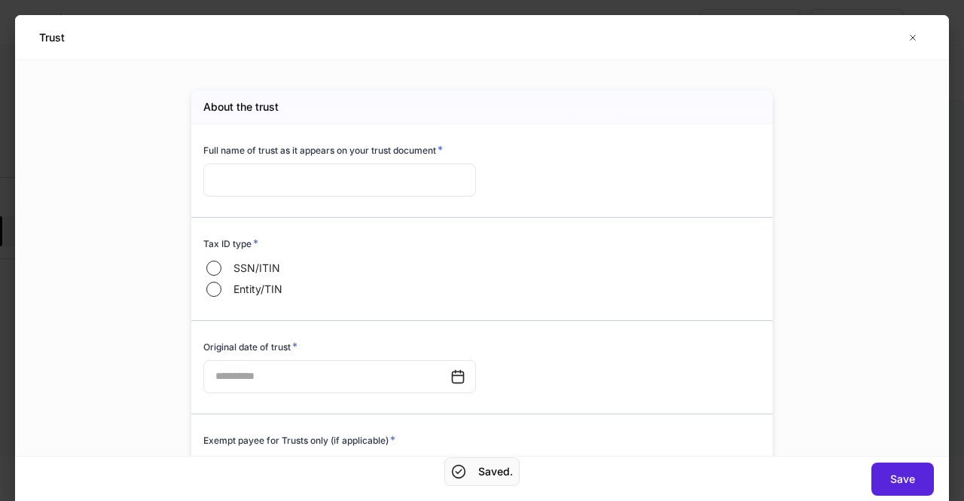
click at [225, 273] on label "SSN/ITIN" at bounding box center [248, 268] width 90 height 21
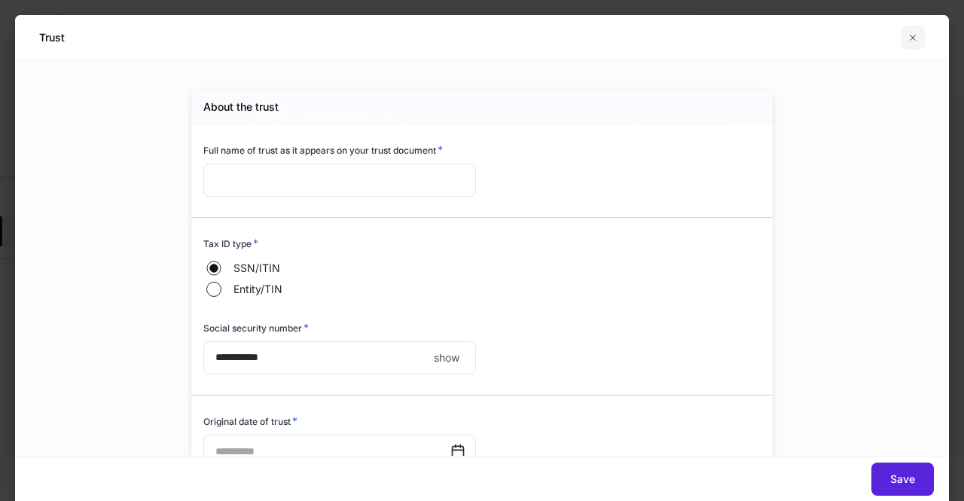
click at [913, 33] on icon "button" at bounding box center [913, 38] width 12 height 12
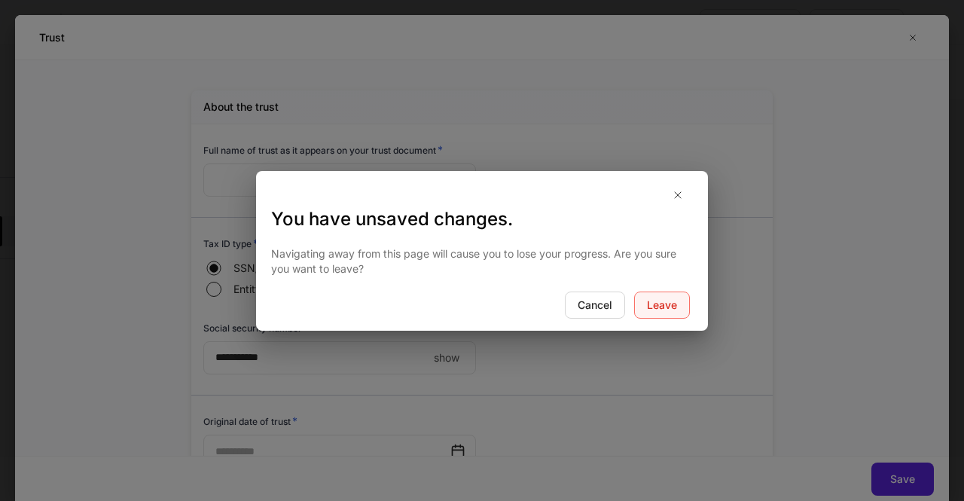
click at [648, 307] on div "Leave" at bounding box center [662, 304] width 30 height 15
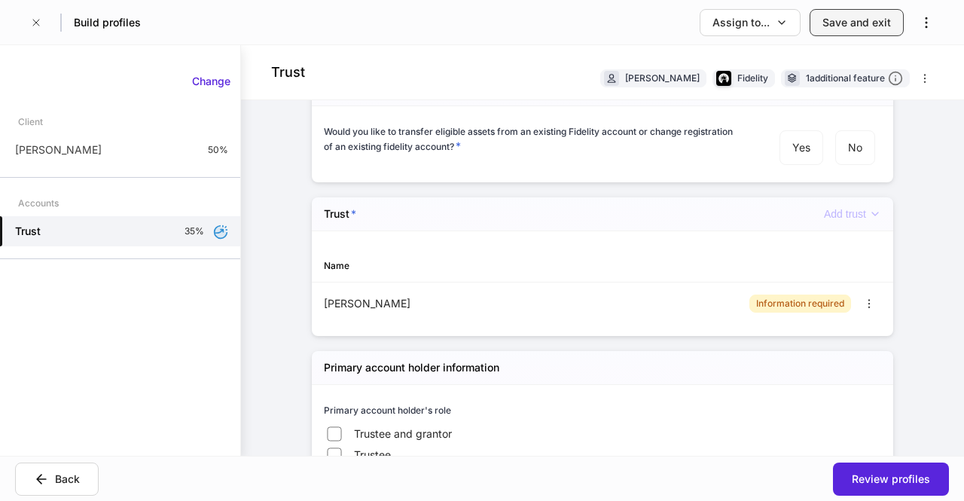
click at [877, 31] on button "Save and exit" at bounding box center [857, 22] width 94 height 27
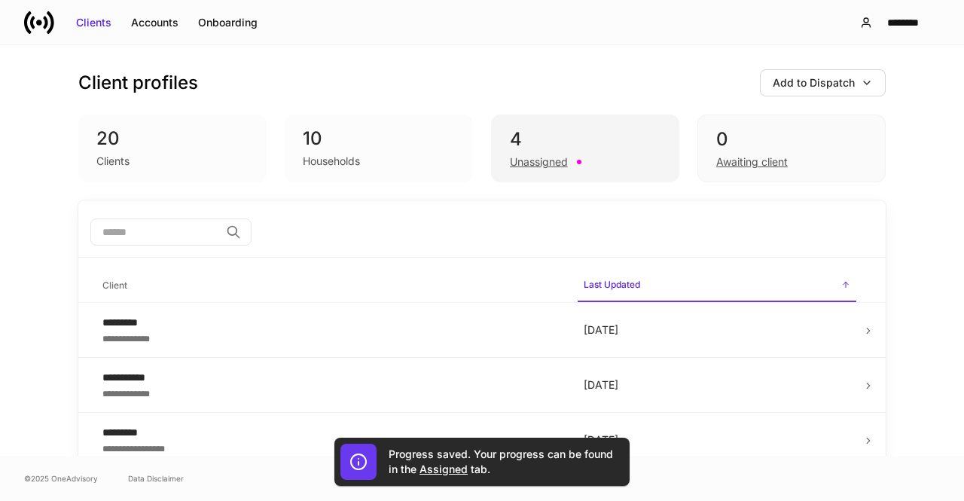
click at [611, 148] on div "4" at bounding box center [585, 139] width 151 height 24
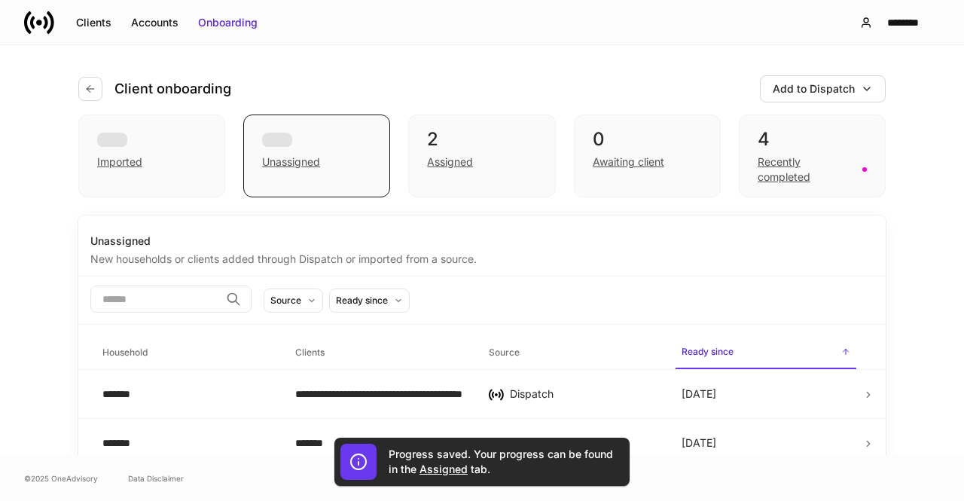
click at [794, 136] on div "4" at bounding box center [812, 139] width 109 height 24
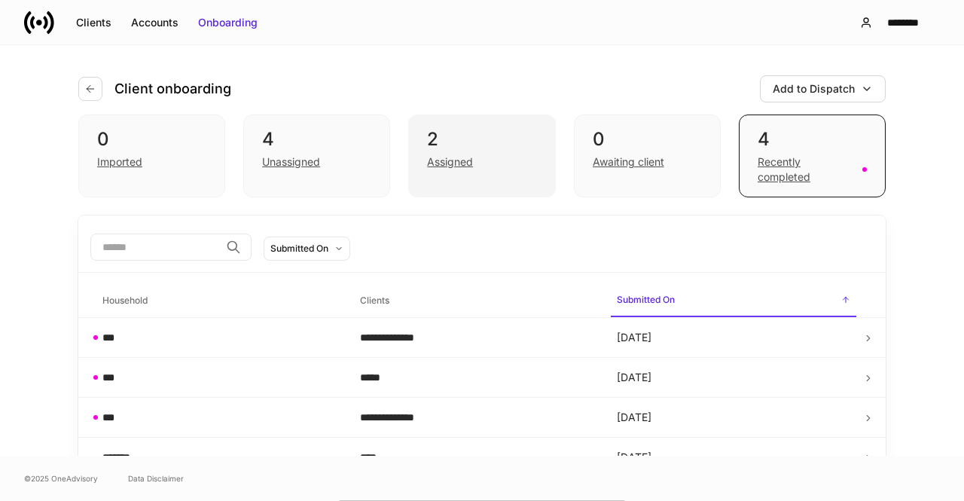
click at [503, 146] on div "2" at bounding box center [481, 139] width 109 height 24
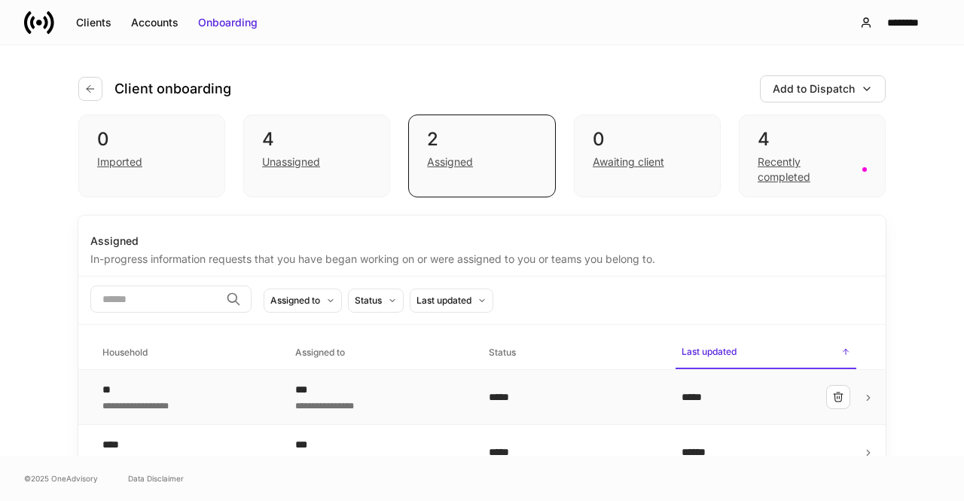
click at [273, 405] on td "**********" at bounding box center [186, 397] width 193 height 55
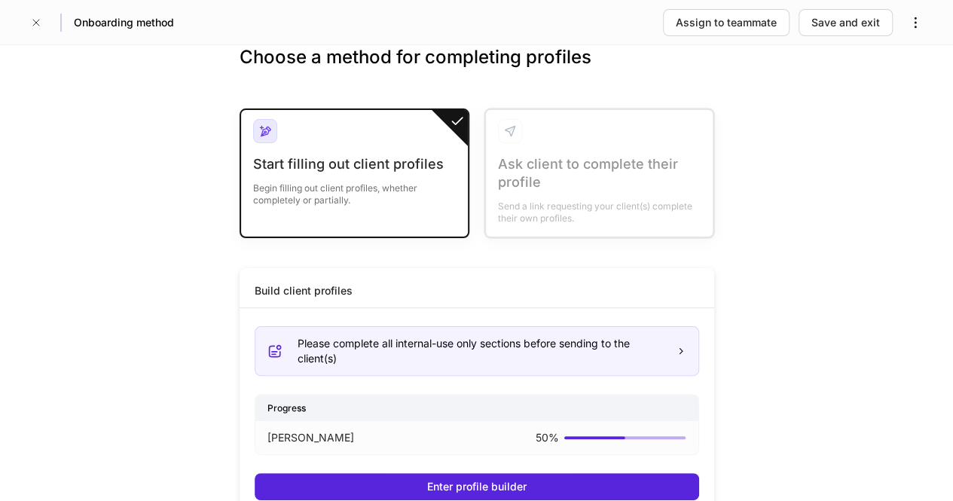
scroll to position [35, 0]
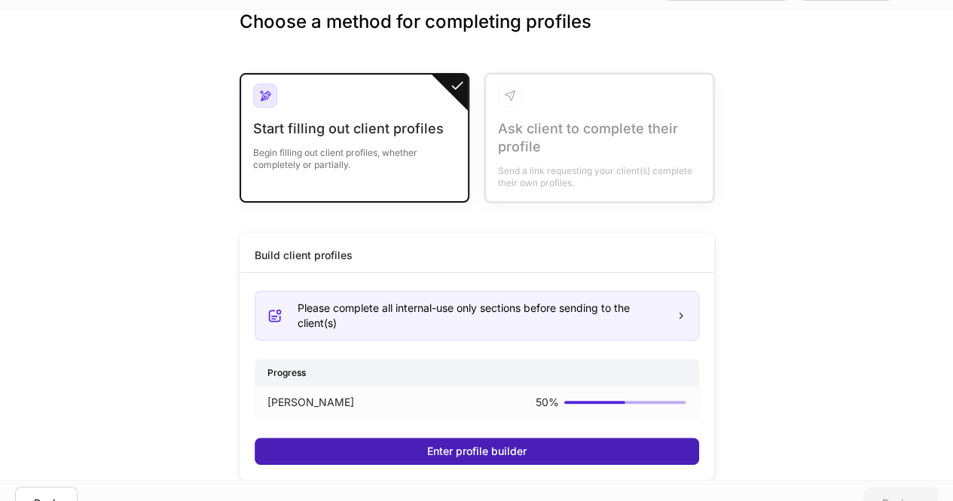
click at [529, 450] on button "Enter profile builder" at bounding box center [477, 451] width 444 height 27
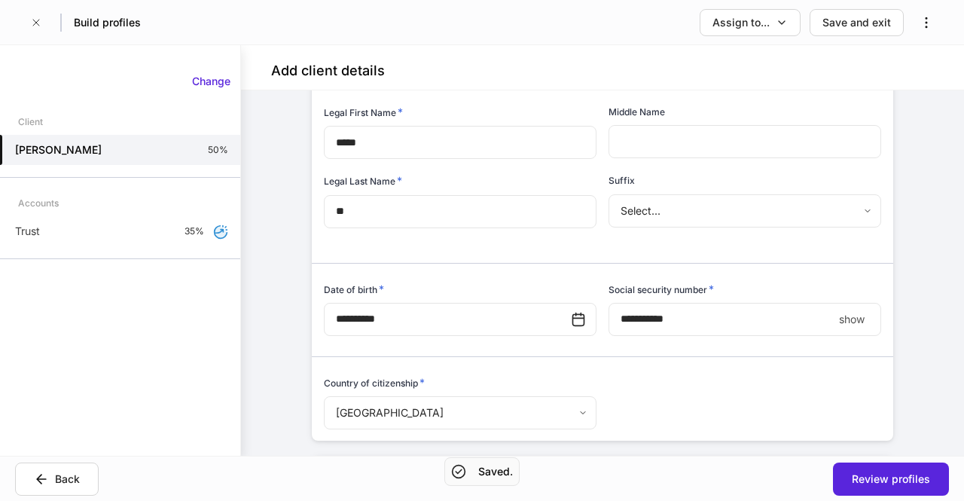
scroll to position [175, 0]
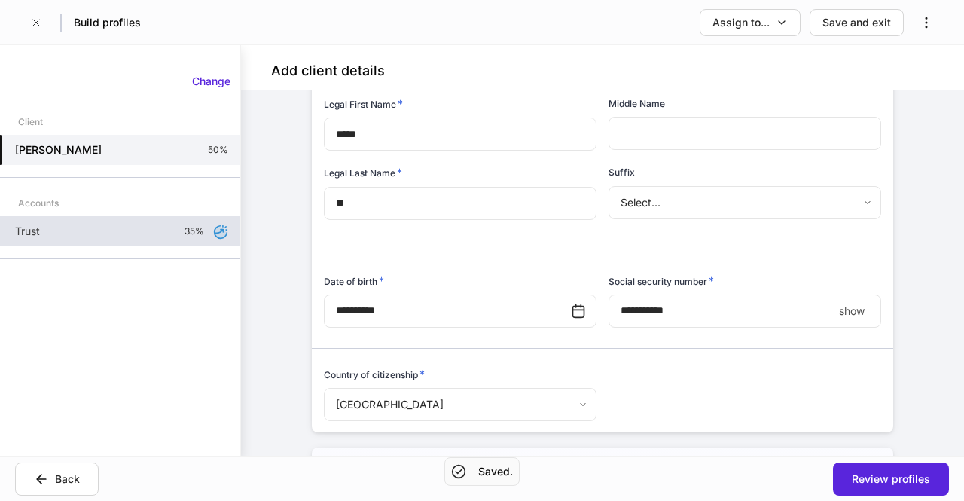
click at [129, 233] on div "Trust 35%" at bounding box center [120, 231] width 240 height 30
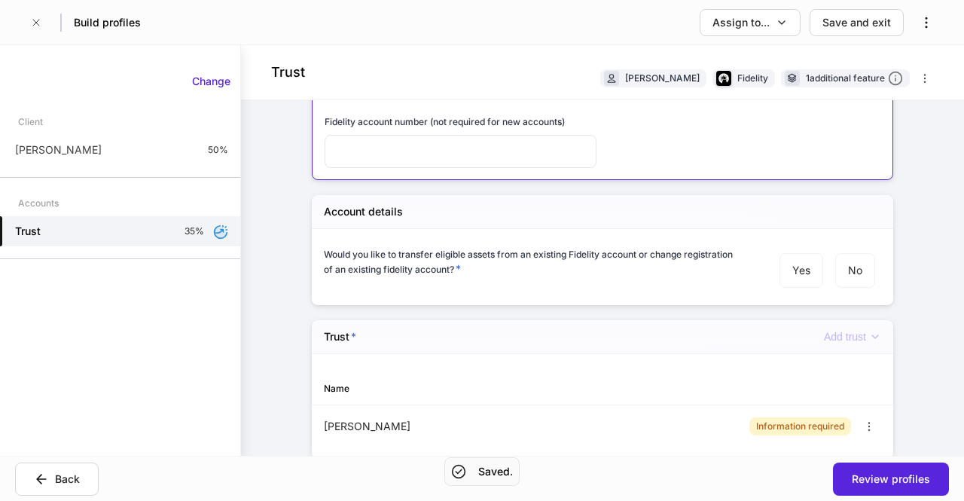
scroll to position [507, 0]
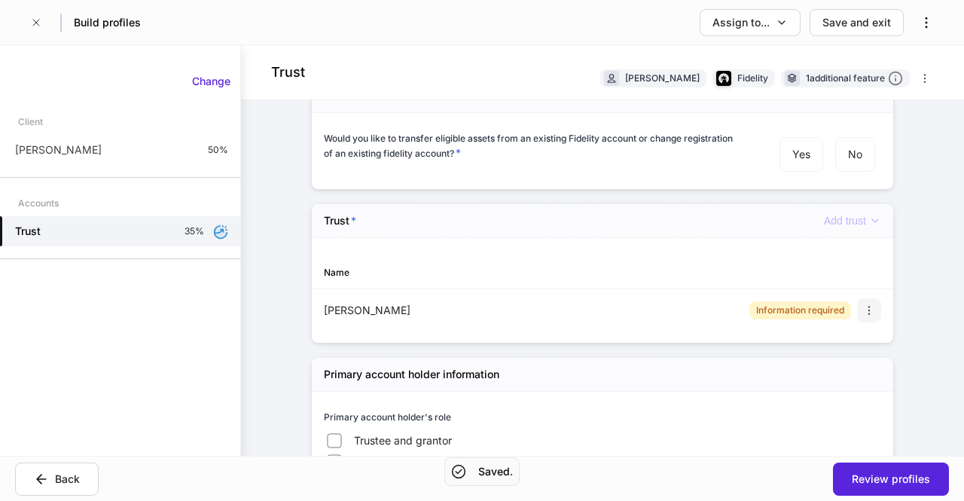
click at [871, 300] on button "button" at bounding box center [869, 310] width 24 height 24
click at [849, 364] on li "Delete" at bounding box center [847, 367] width 56 height 24
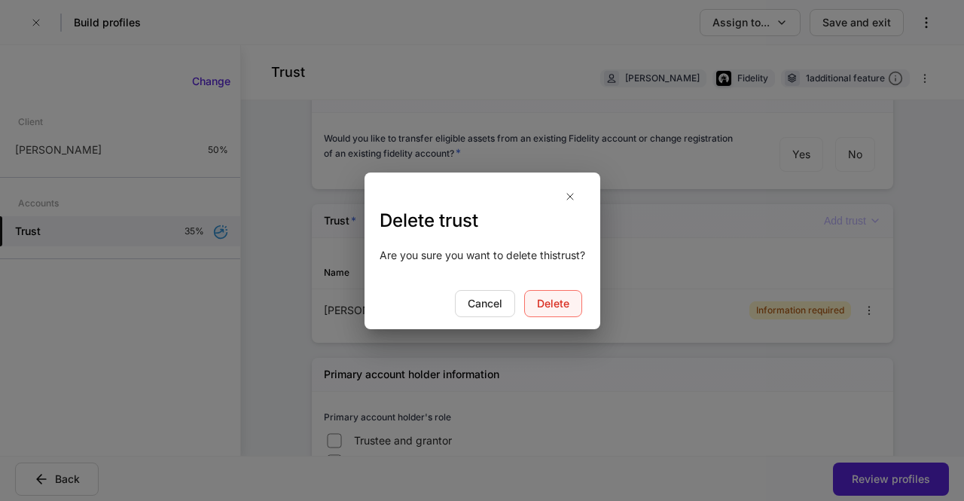
click at [576, 312] on button "Delete" at bounding box center [553, 303] width 58 height 27
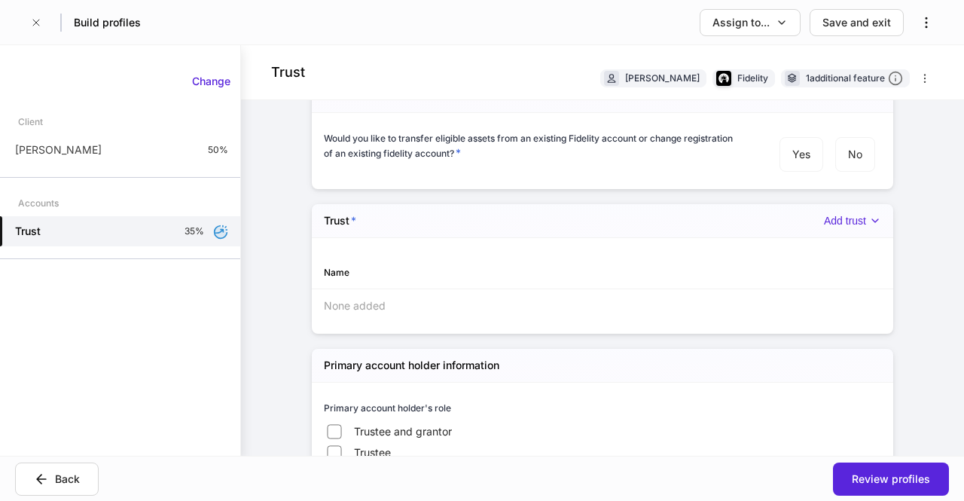
click at [842, 231] on div "Trust * Add trust" at bounding box center [602, 221] width 581 height 34
click at [840, 218] on div "Add trust" at bounding box center [852, 221] width 57 height 13
click at [831, 243] on li "[PERSON_NAME]" at bounding box center [837, 248] width 111 height 24
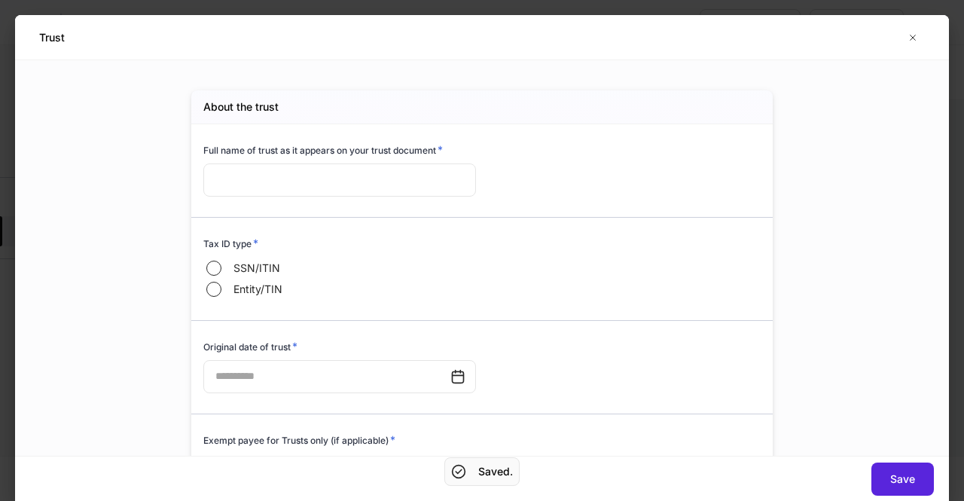
click at [239, 262] on span "SSN/ITIN" at bounding box center [256, 268] width 47 height 15
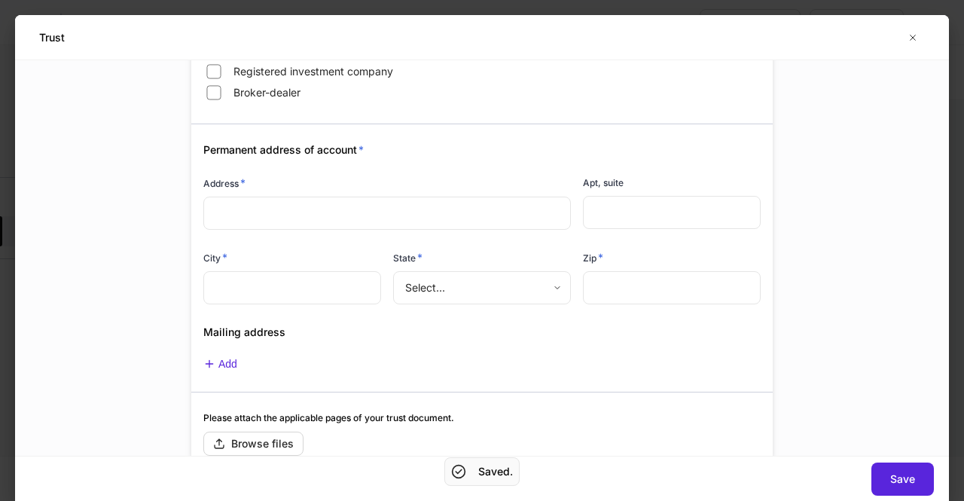
scroll to position [726, 0]
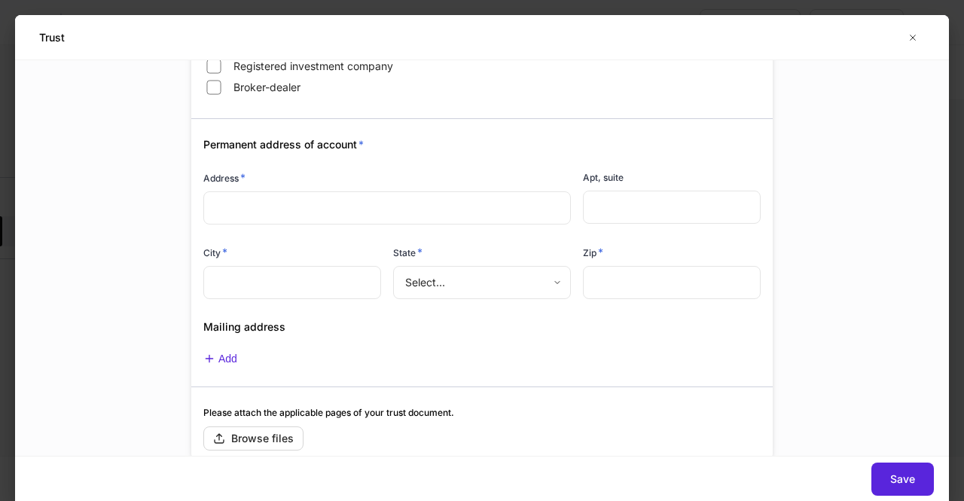
click at [450, 201] on input "text" at bounding box center [386, 207] width 343 height 15
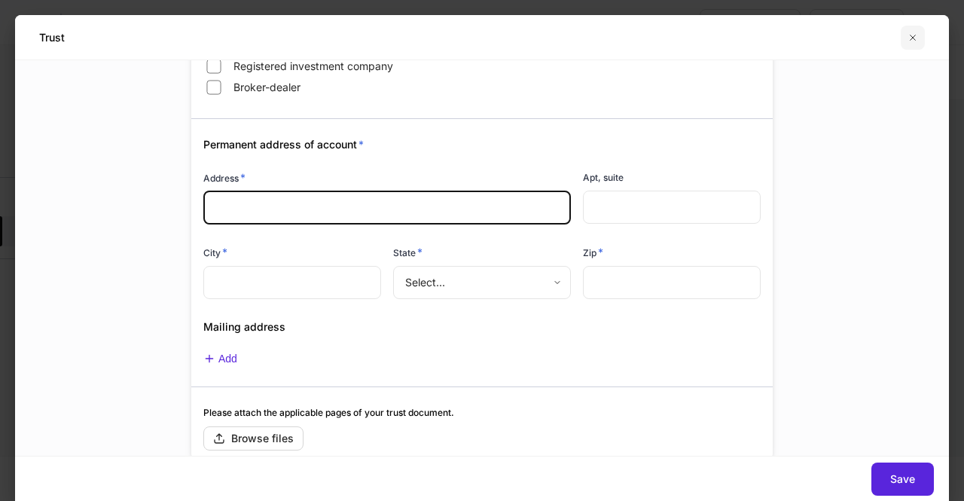
click at [919, 40] on button "button" at bounding box center [913, 38] width 24 height 24
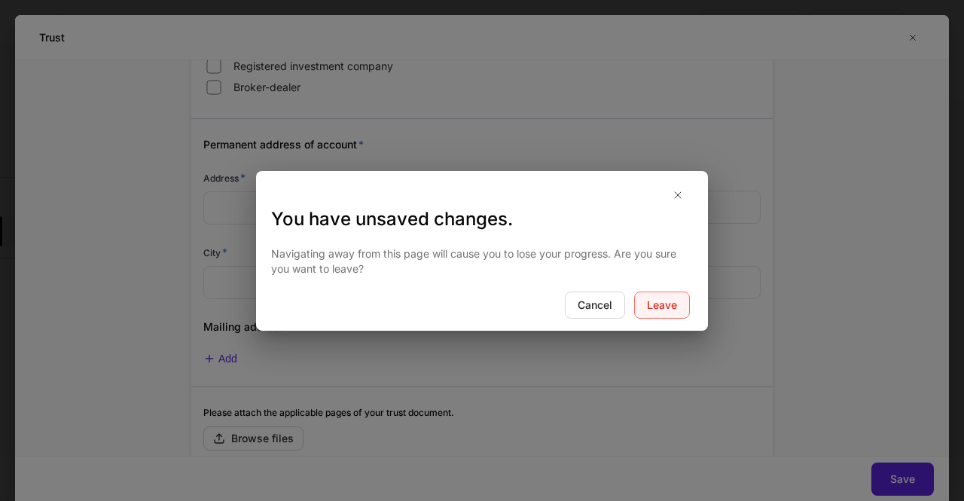
click at [654, 297] on div "Leave" at bounding box center [662, 304] width 30 height 15
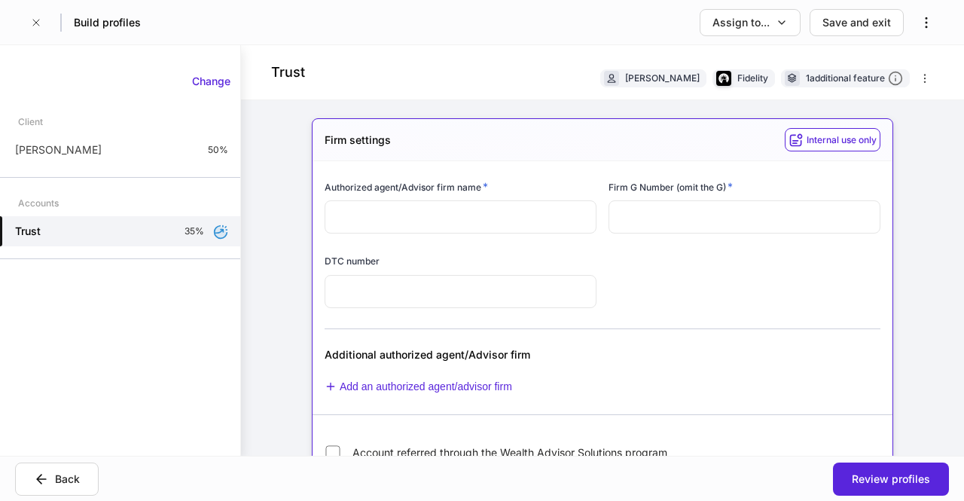
click at [460, 252] on div "DTC number ​" at bounding box center [455, 273] width 284 height 74
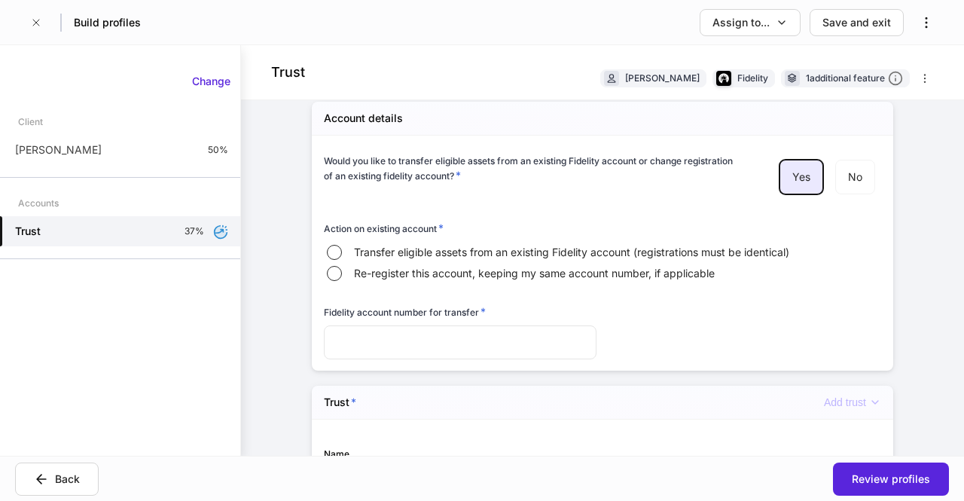
scroll to position [485, 0]
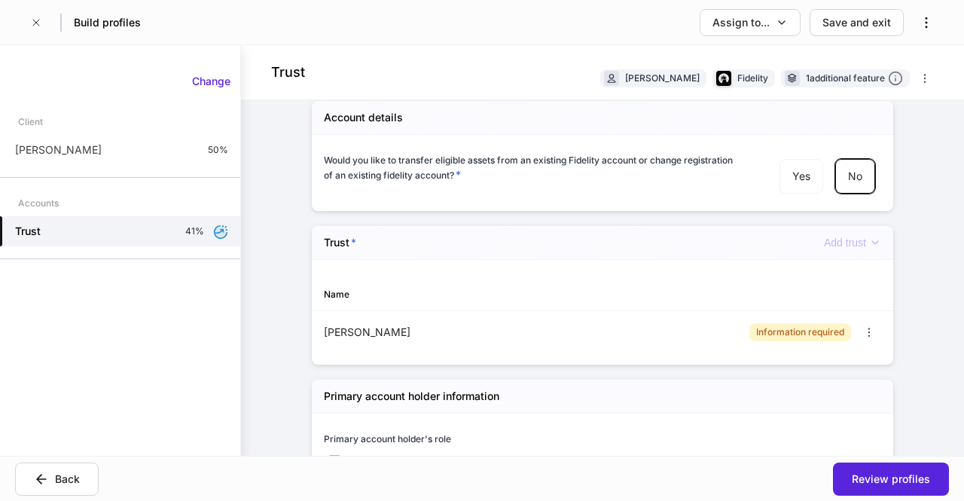
click at [813, 191] on label "Yes" at bounding box center [801, 176] width 44 height 35
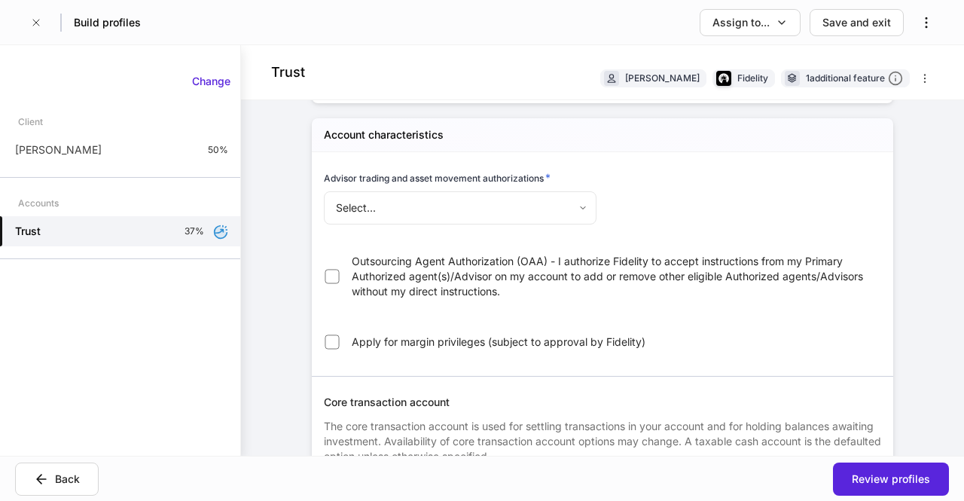
scroll to position [1276, 0]
click at [389, 216] on body "Build profiles Assign to... Save and exit Trust [PERSON_NAME] Fidelity 1 additi…" at bounding box center [482, 250] width 964 height 501
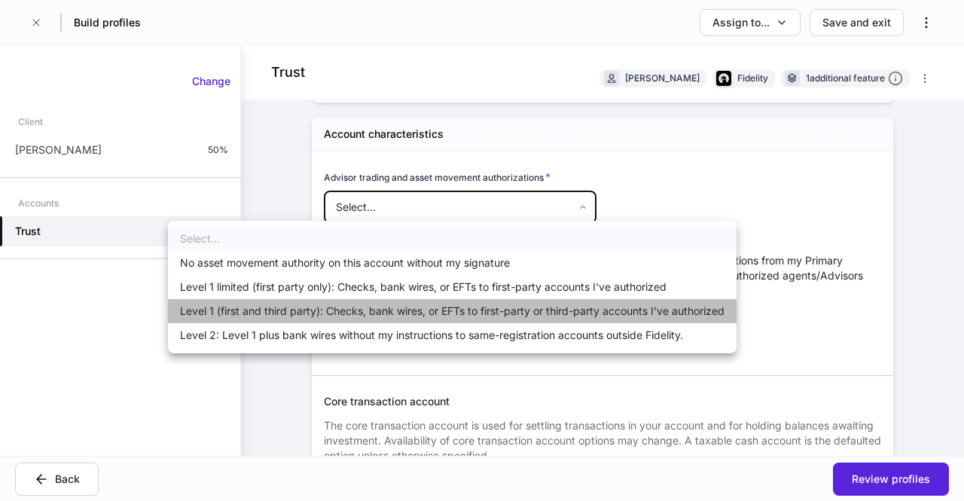
click at [363, 300] on li "Level 1 (first and third party): Checks, bank wires, or EFTs to first-party or …" at bounding box center [452, 311] width 569 height 24
type input "*"
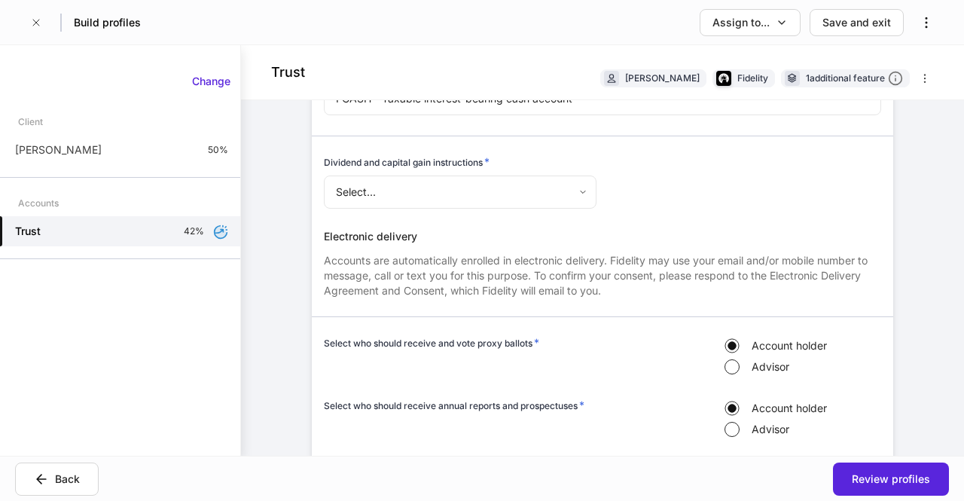
scroll to position [1717, 0]
click at [375, 194] on body "Build profiles Assign to... Save and exit Trust [PERSON_NAME] Fidelity 1 additi…" at bounding box center [482, 250] width 964 height 501
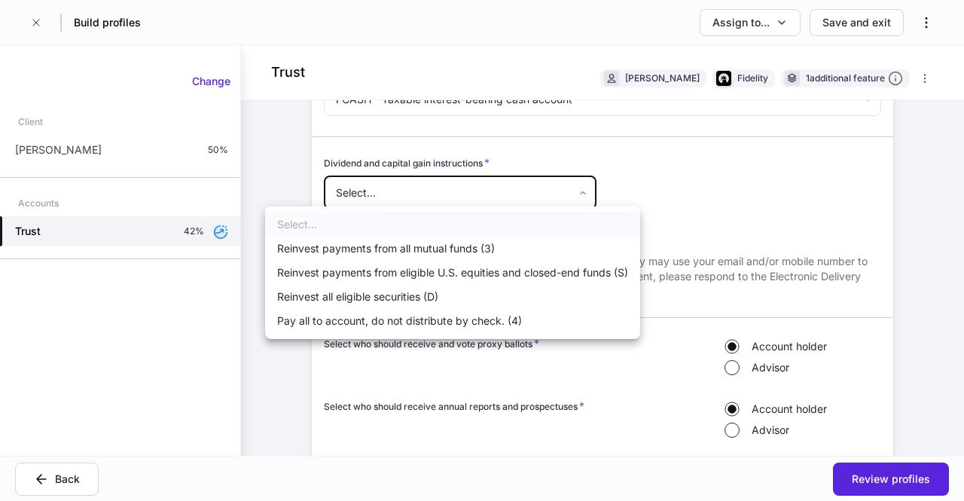
click at [367, 261] on li "Reinvest payments from eligible U.S. equities and closed-end funds (S)" at bounding box center [452, 273] width 375 height 24
type input "**********"
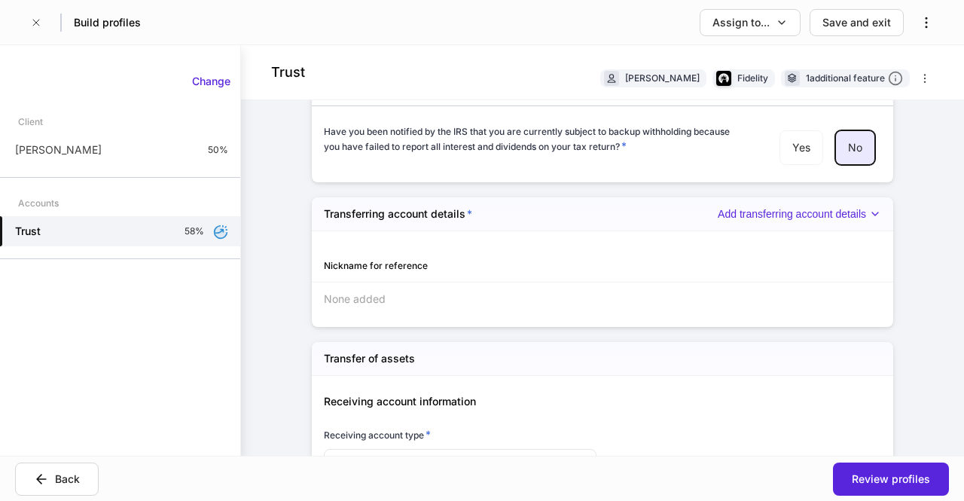
scroll to position [2349, 0]
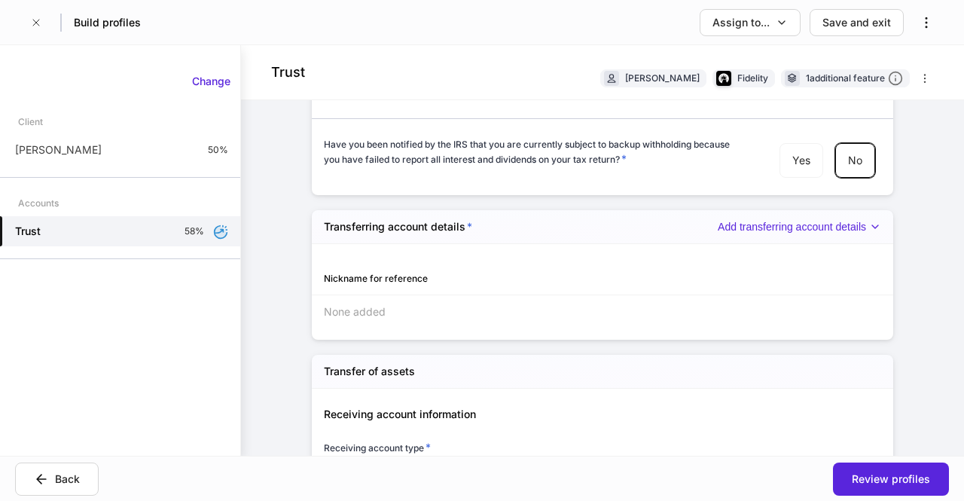
click at [571, 281] on div "Nickname for reference" at bounding box center [602, 278] width 581 height 33
click at [459, 271] on div "Nickname for reference" at bounding box center [463, 278] width 279 height 14
click at [836, 221] on div "Add transferring account details" at bounding box center [799, 227] width 163 height 13
click at [801, 257] on li "Add new transferring account details" at bounding box center [770, 253] width 207 height 24
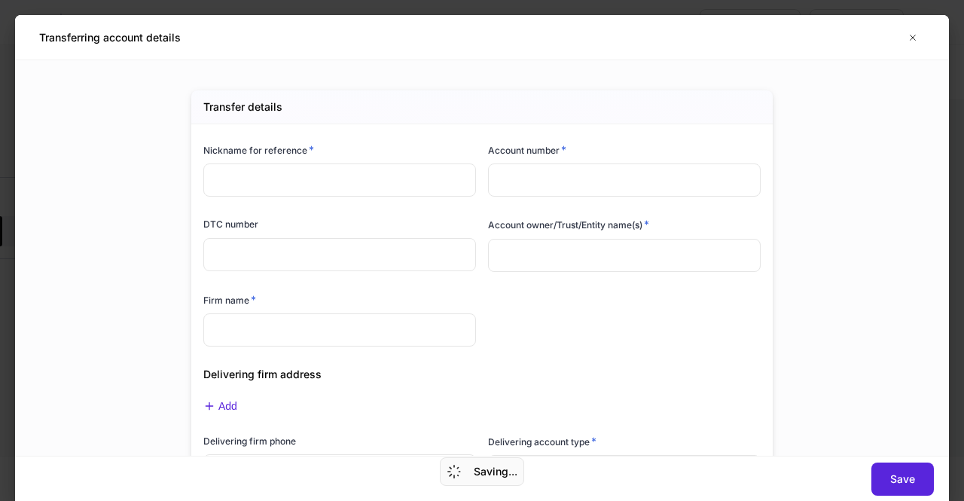
click at [431, 181] on input "text" at bounding box center [339, 179] width 273 height 33
type input "**"
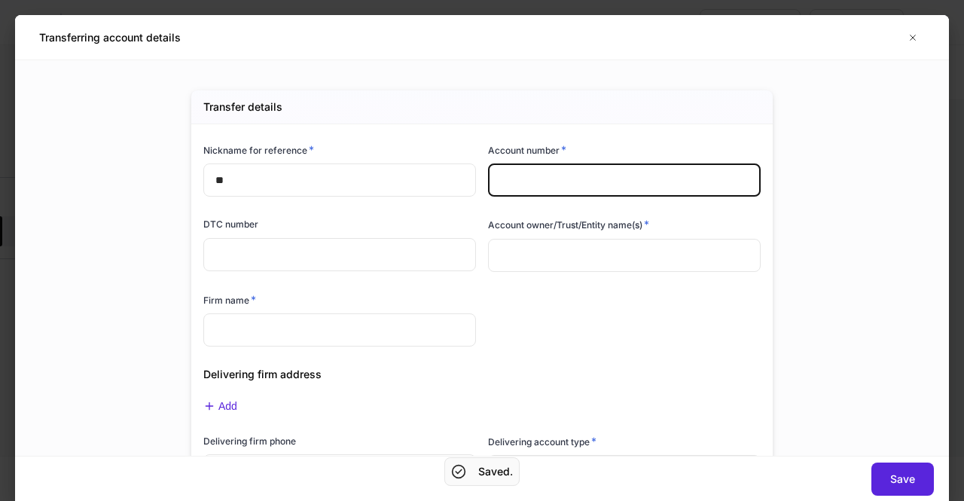
click at [554, 179] on input "text" at bounding box center [624, 179] width 273 height 33
type input "**"
click at [559, 267] on input "text" at bounding box center [624, 255] width 273 height 33
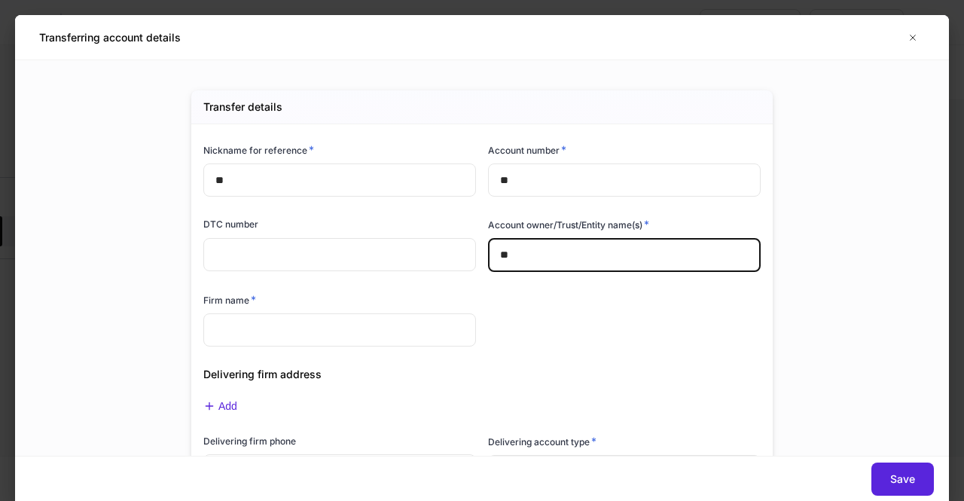
type input "**"
click at [468, 318] on input "text" at bounding box center [339, 329] width 273 height 33
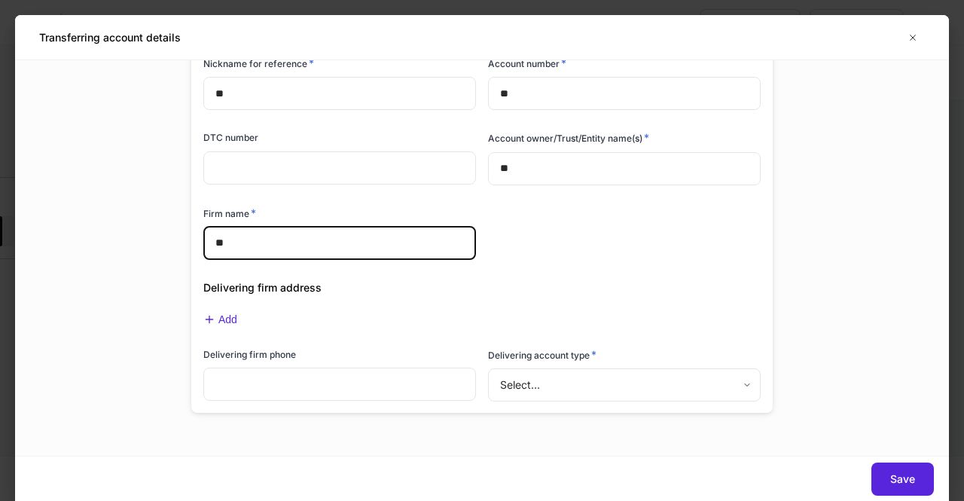
scroll to position [105, 0]
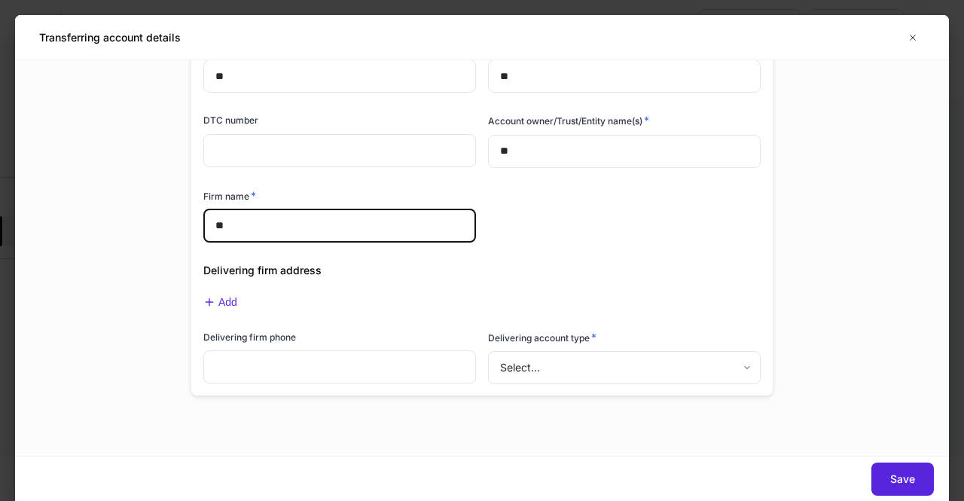
type input "**"
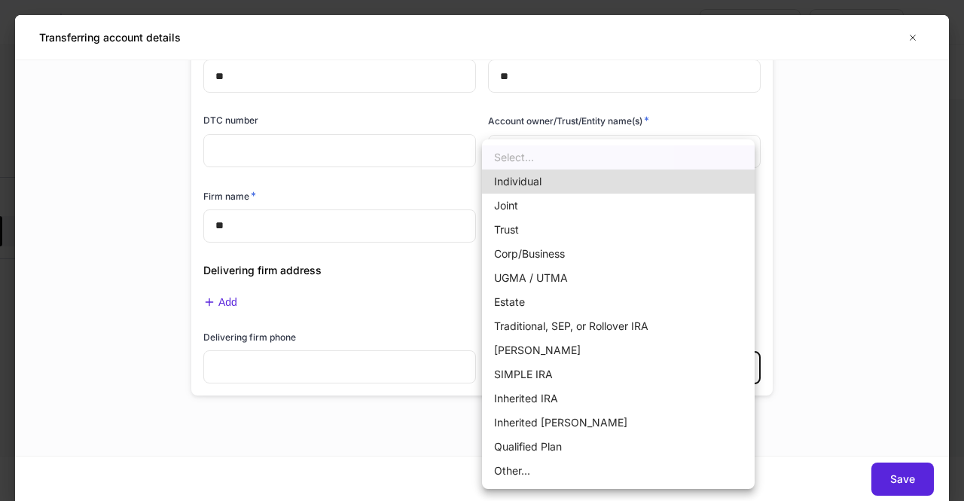
click at [581, 371] on body "Build profiles Assign to... Save and exit Trust [PERSON_NAME] Fidelity 1 additi…" at bounding box center [482, 250] width 964 height 501
click at [565, 352] on li "[PERSON_NAME]" at bounding box center [618, 350] width 273 height 24
type input "********"
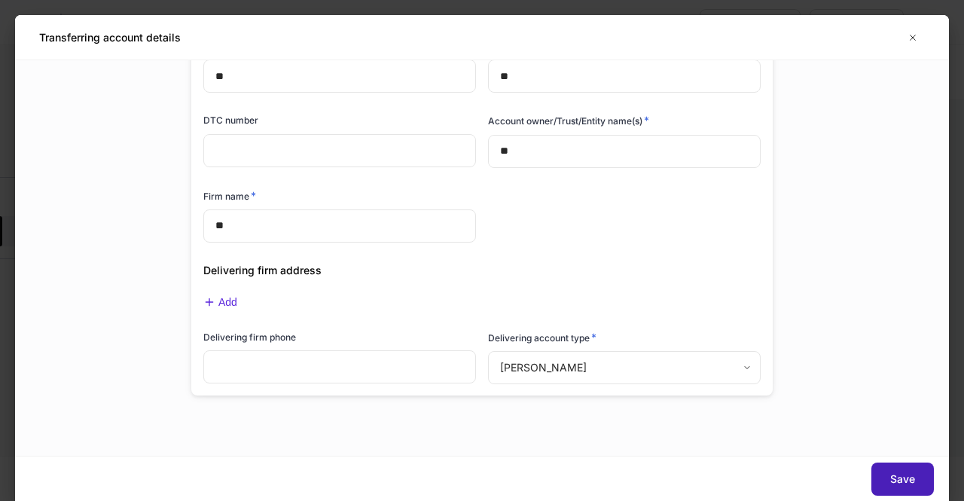
click at [910, 490] on button "Save" at bounding box center [902, 478] width 63 height 33
